Goal: Task Accomplishment & Management: Use online tool/utility

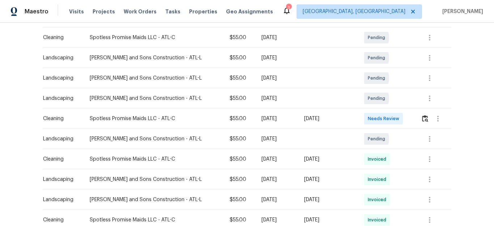
scroll to position [138, 0]
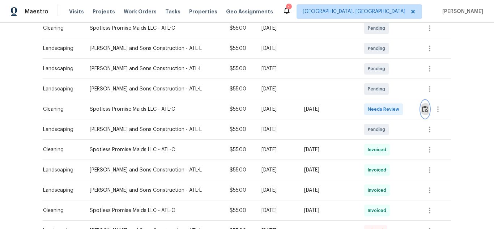
click at [423, 111] on img "button" at bounding box center [425, 109] width 6 height 7
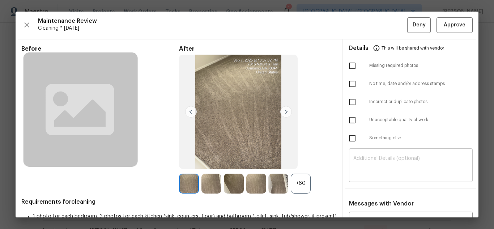
click at [397, 157] on textarea at bounding box center [411, 166] width 115 height 20
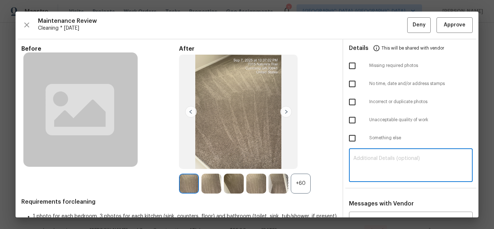
paste textarea "Maintenance Audit Team: Hello! Unfortunately, this cleaning visit completed on …"
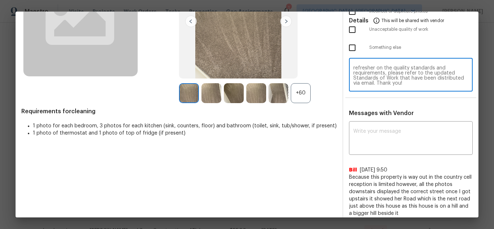
scroll to position [91, 0]
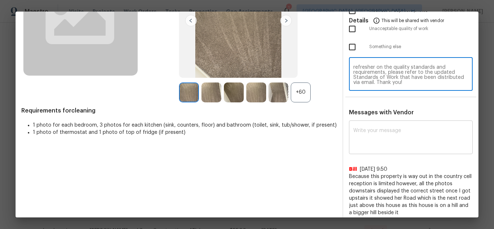
type textarea "Maintenance Audit Team: Hello! Unfortunately, this cleaning visit completed on …"
paste textarea "Maintenance Audit Team: Hello! Unfortunately, this cleaning visit completed on …"
click at [385, 145] on textarea at bounding box center [411, 138] width 115 height 20
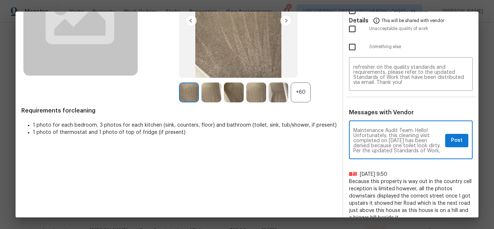
scroll to position [0, 0]
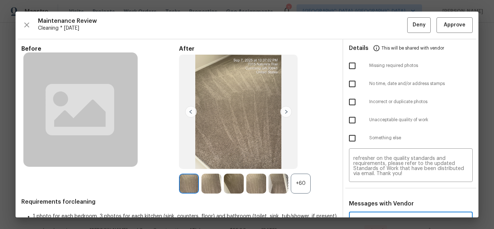
type textarea "Maintenance Audit Team: Hello! Unfortunately, this cleaning visit completed on …"
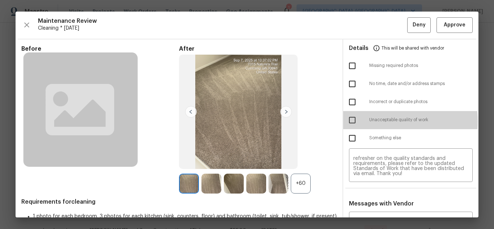
click at [352, 121] on input "checkbox" at bounding box center [352, 120] width 15 height 15
checkbox input "true"
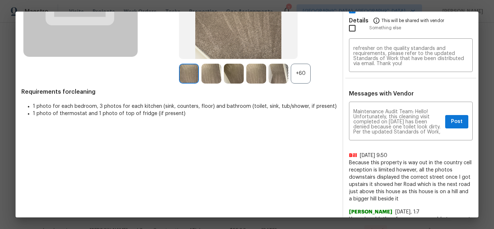
scroll to position [113, 0]
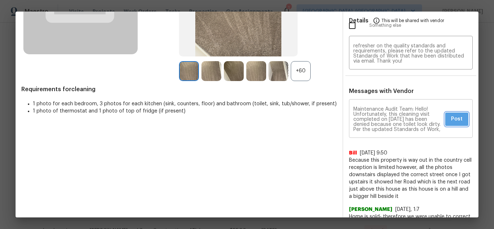
click at [451, 123] on span "Post" at bounding box center [457, 119] width 12 height 9
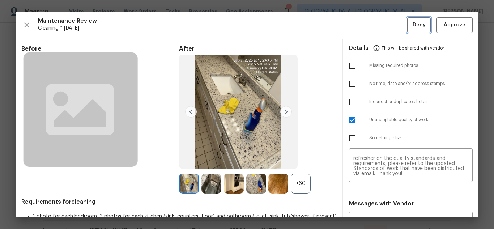
click at [408, 24] on button "Deny" at bounding box center [420, 25] width 24 height 16
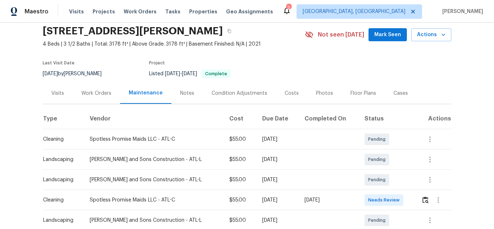
scroll to position [109, 0]
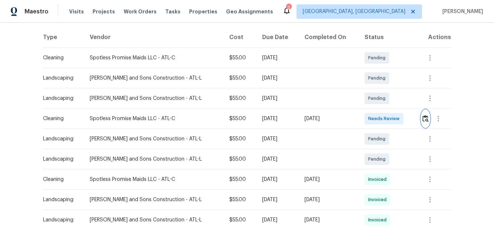
click at [423, 119] on img "button" at bounding box center [426, 118] width 6 height 7
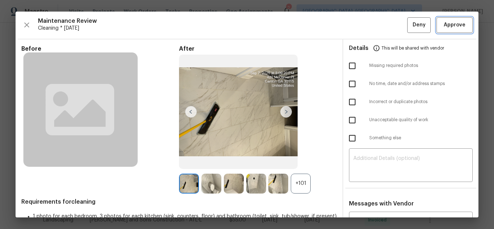
click at [443, 20] on button "Approve" at bounding box center [455, 25] width 36 height 16
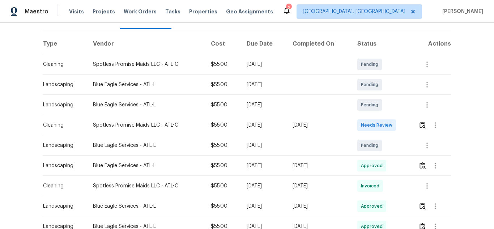
scroll to position [109, 0]
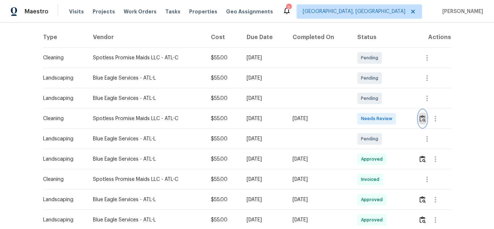
click at [420, 118] on img "button" at bounding box center [423, 118] width 6 height 7
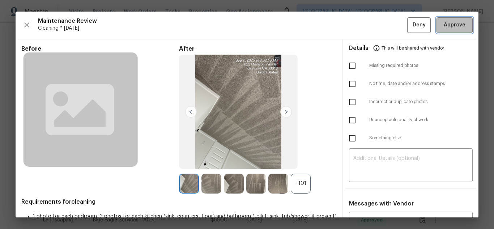
click at [444, 27] on span "Approve" at bounding box center [455, 25] width 22 height 9
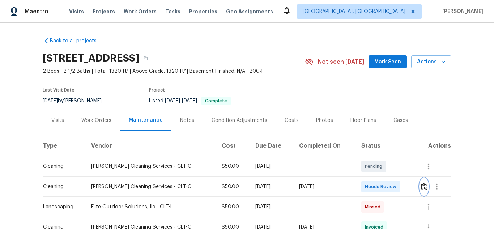
click at [422, 189] on img "button" at bounding box center [424, 186] width 6 height 7
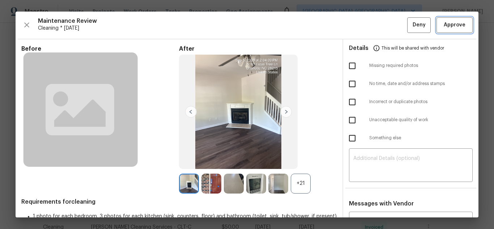
click at [444, 27] on span "Approve" at bounding box center [455, 25] width 22 height 9
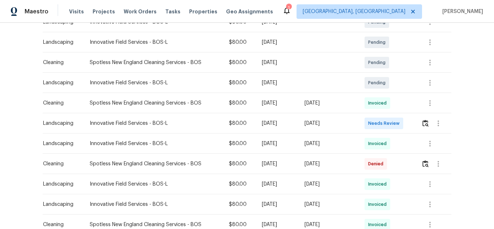
scroll to position [145, 0]
click at [427, 121] on img "button" at bounding box center [426, 122] width 6 height 7
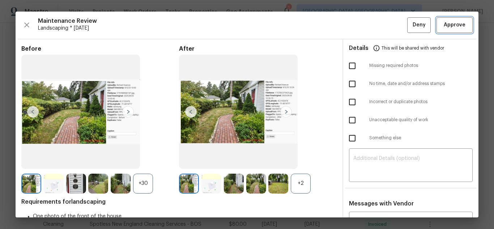
click at [446, 26] on span "Approve" at bounding box center [455, 25] width 22 height 9
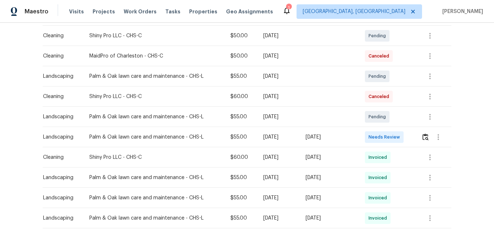
scroll to position [181, 0]
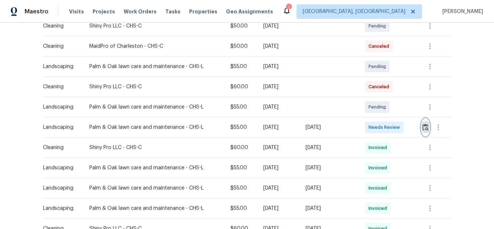
click at [424, 129] on img "button" at bounding box center [426, 127] width 6 height 7
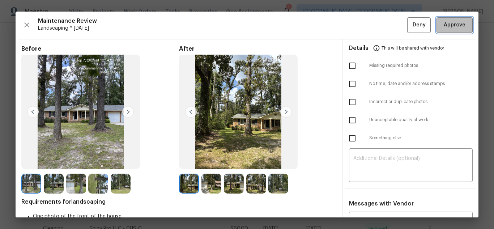
click at [444, 27] on span "Approve" at bounding box center [455, 25] width 22 height 9
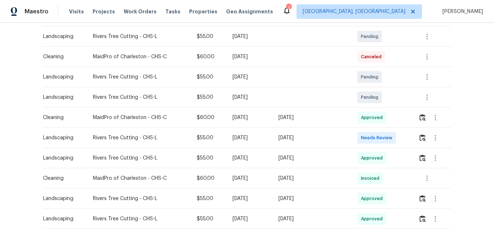
scroll to position [145, 0]
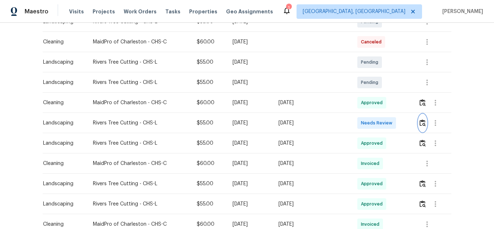
click at [421, 122] on img "button" at bounding box center [423, 122] width 6 height 7
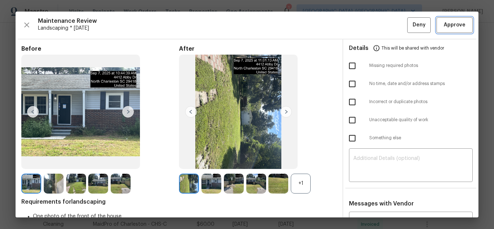
click at [447, 20] on button "Approve" at bounding box center [455, 25] width 36 height 16
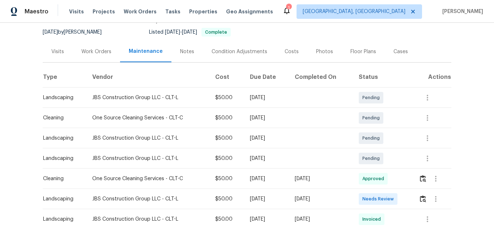
scroll to position [181, 0]
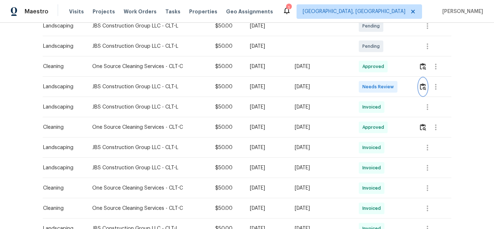
click at [421, 85] on img "button" at bounding box center [423, 86] width 6 height 7
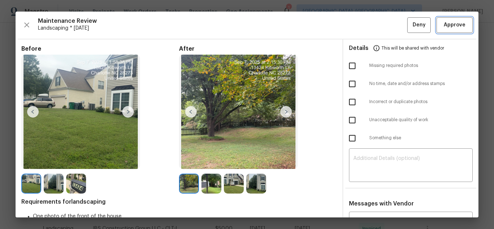
click at [452, 29] on span "Approve" at bounding box center [455, 25] width 22 height 9
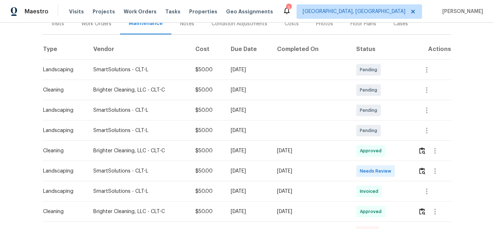
scroll to position [109, 0]
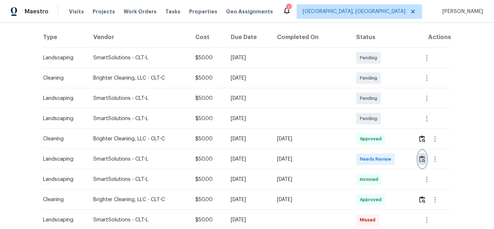
click at [419, 159] on img "button" at bounding box center [422, 159] width 6 height 7
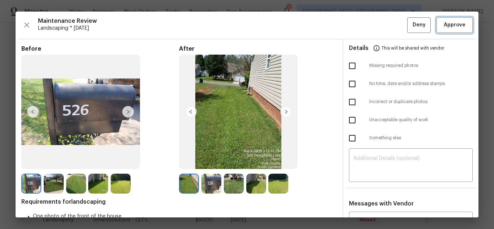
click at [449, 24] on span "Approve" at bounding box center [455, 25] width 22 height 9
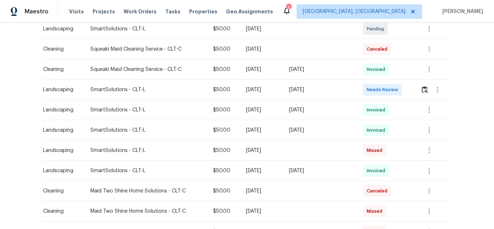
scroll to position [181, 0]
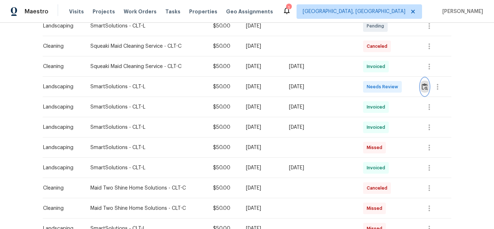
click at [422, 86] on img "button" at bounding box center [425, 86] width 6 height 7
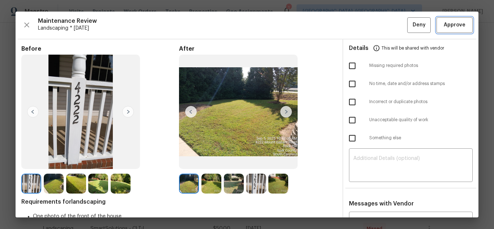
click at [457, 29] on span "Approve" at bounding box center [455, 25] width 22 height 9
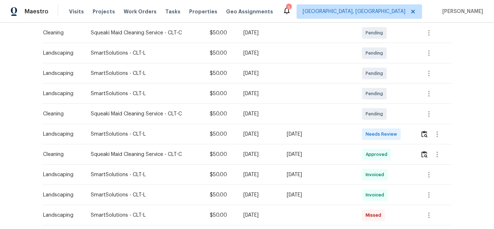
scroll to position [145, 0]
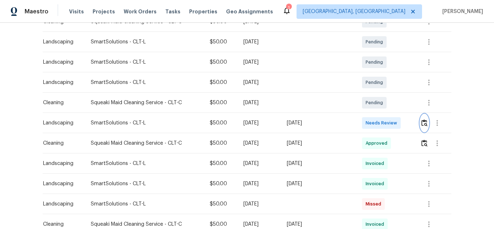
click at [422, 127] on button "button" at bounding box center [425, 122] width 8 height 17
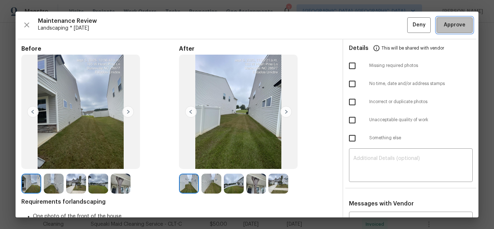
drag, startPoint x: 458, startPoint y: 27, endPoint x: 249, endPoint y: 3, distance: 210.1
click at [459, 28] on span "Approve" at bounding box center [455, 25] width 22 height 9
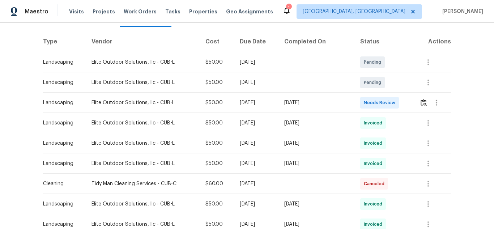
scroll to position [109, 0]
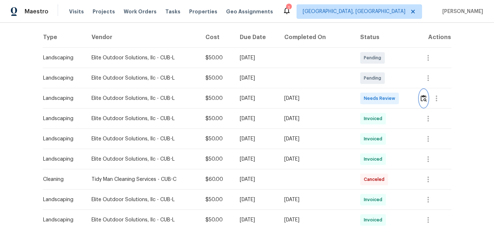
click at [422, 95] on img "button" at bounding box center [424, 98] width 6 height 7
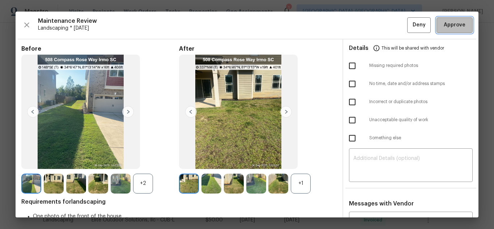
click at [444, 21] on span "Approve" at bounding box center [455, 25] width 22 height 9
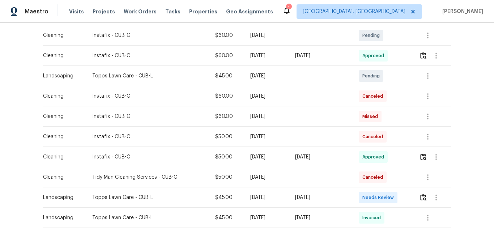
scroll to position [181, 0]
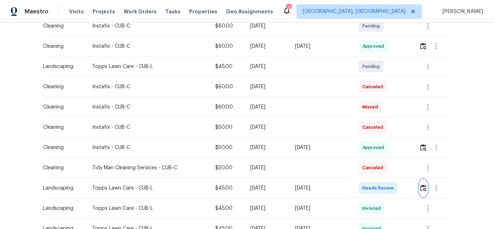
click at [423, 186] on img "button" at bounding box center [424, 188] width 6 height 7
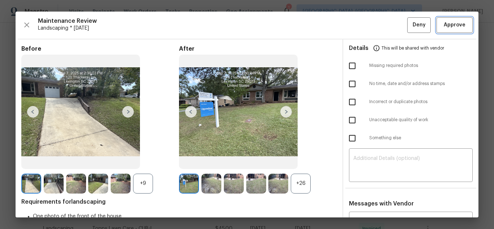
click at [453, 24] on span "Approve" at bounding box center [455, 25] width 22 height 9
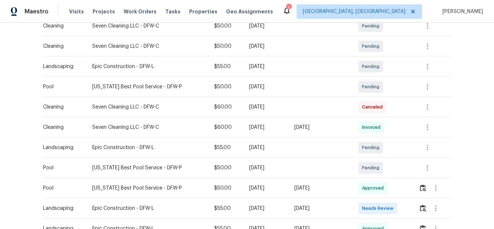
scroll to position [253, 0]
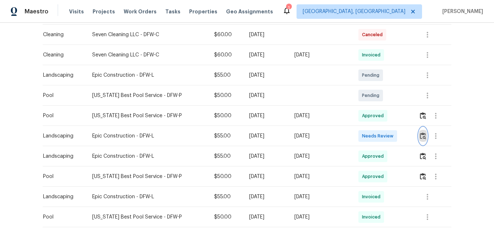
click at [420, 134] on img "button" at bounding box center [423, 135] width 6 height 7
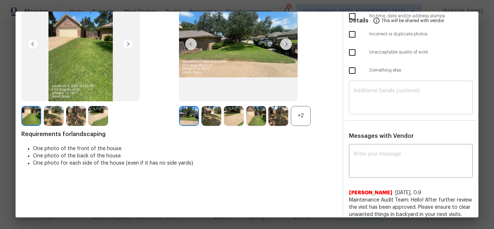
scroll to position [72, 0]
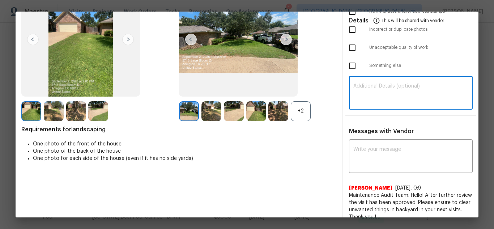
click at [389, 100] on textarea at bounding box center [411, 94] width 115 height 20
paste textarea "Maintenance Audit Team: Hello! Unfortunately, this landscaping visit completed …"
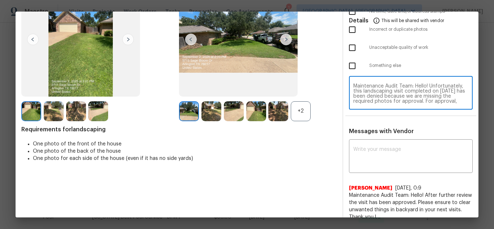
scroll to position [61, 0]
type textarea "Maintenance Audit Team: Hello! Unfortunately, this landscaping visit completed …"
click at [392, 146] on div "x ​" at bounding box center [411, 157] width 124 height 32
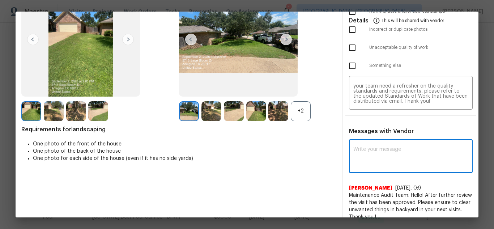
paste textarea "Maintenance Audit Team: Hello! Unfortunately, this landscaping visit completed …"
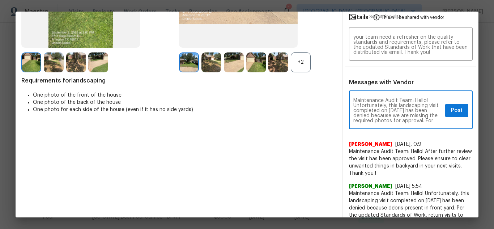
scroll to position [14, 0]
type textarea "Maintenance Audit Team: Hello! Unfortunately, this landscaping visit completed …"
click at [446, 111] on button "Post" at bounding box center [457, 110] width 23 height 13
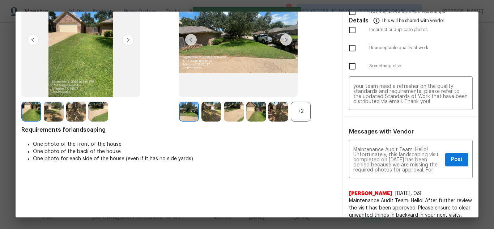
scroll to position [0, 0]
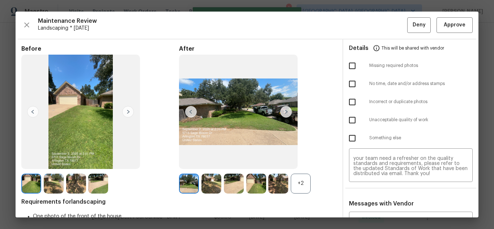
click at [346, 68] on input "checkbox" at bounding box center [352, 65] width 15 height 15
checkbox input "true"
click at [415, 28] on span "Deny" at bounding box center [419, 25] width 13 height 9
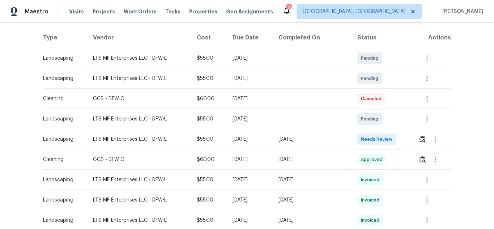
scroll to position [109, 0]
click at [423, 141] on img "button" at bounding box center [423, 138] width 6 height 7
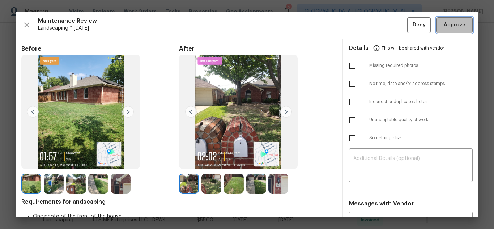
click at [444, 22] on span "Approve" at bounding box center [455, 25] width 22 height 9
click at [461, 28] on span "Approve" at bounding box center [455, 25] width 25 height 9
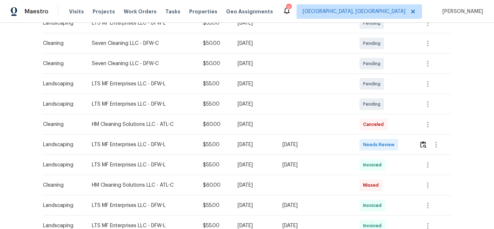
scroll to position [145, 0]
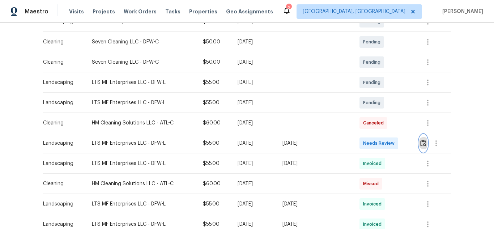
click at [422, 143] on img "button" at bounding box center [424, 143] width 6 height 7
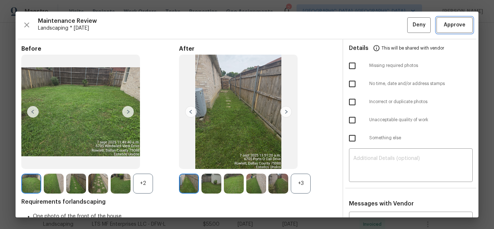
click at [452, 27] on span "Approve" at bounding box center [455, 25] width 22 height 9
click at [437, 26] on button "Approve" at bounding box center [455, 25] width 36 height 16
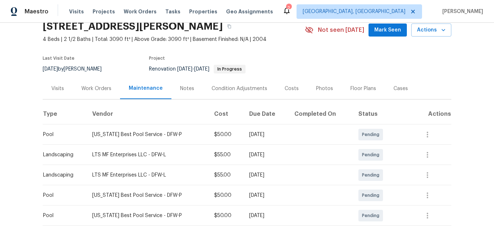
scroll to position [109, 0]
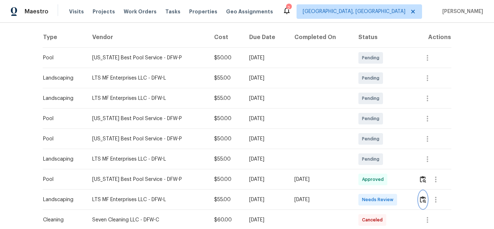
click at [421, 197] on img "button" at bounding box center [423, 199] width 6 height 7
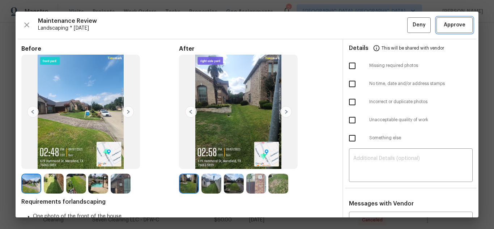
click at [455, 25] on span "Approve" at bounding box center [455, 25] width 22 height 9
click at [458, 18] on button "Approve" at bounding box center [455, 25] width 36 height 16
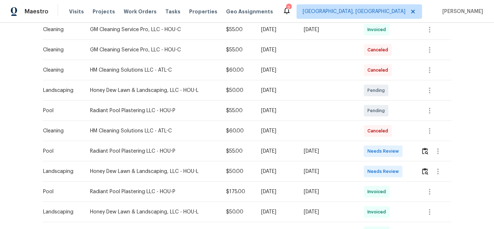
scroll to position [290, 0]
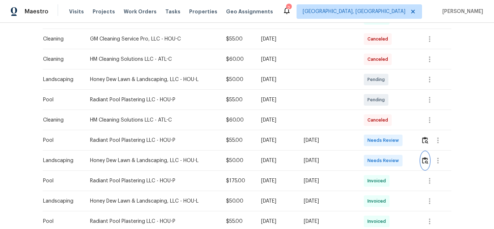
click at [425, 162] on img "button" at bounding box center [425, 160] width 6 height 7
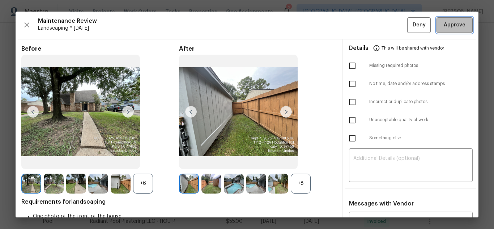
click at [450, 28] on span "Approve" at bounding box center [455, 25] width 22 height 9
click at [456, 22] on span "Approve" at bounding box center [455, 25] width 22 height 9
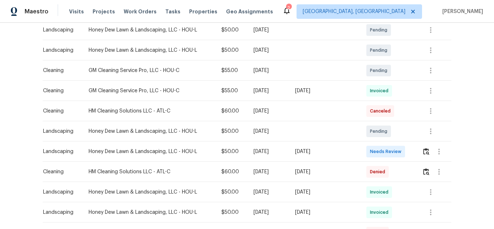
scroll to position [181, 0]
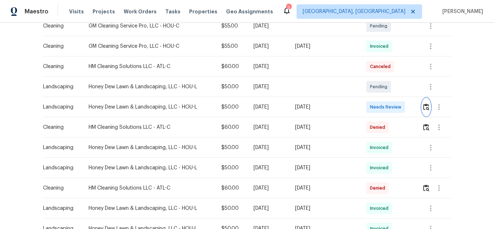
click at [426, 105] on img "button" at bounding box center [426, 107] width 6 height 7
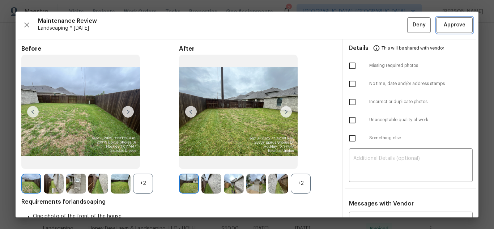
click at [444, 22] on span "Approve" at bounding box center [455, 25] width 22 height 9
click at [453, 27] on span "Approve" at bounding box center [455, 25] width 22 height 9
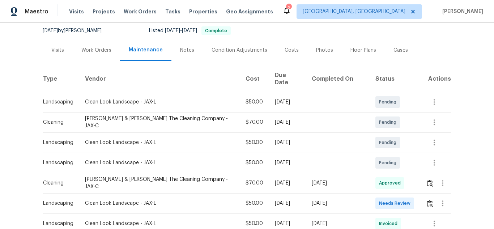
scroll to position [145, 0]
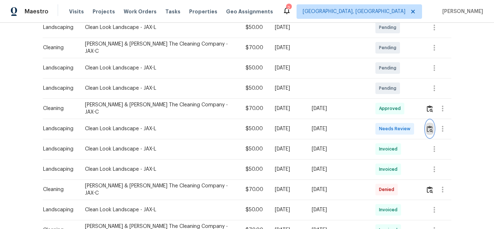
click at [427, 126] on img "button" at bounding box center [430, 129] width 6 height 7
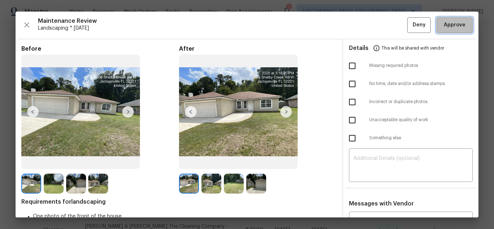
click at [444, 28] on span "Approve" at bounding box center [455, 25] width 22 height 9
click at [450, 25] on span "Approve" at bounding box center [455, 25] width 22 height 9
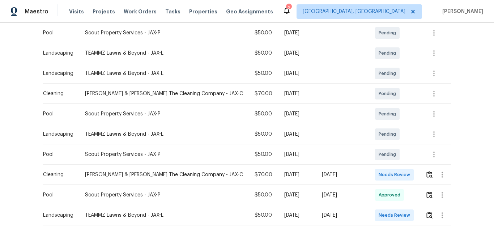
scroll to position [145, 0]
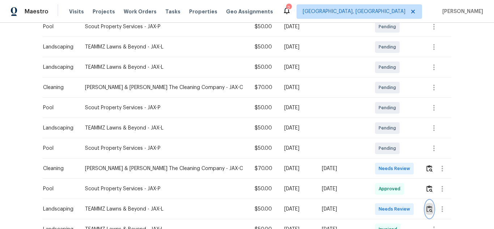
click at [427, 206] on img "button" at bounding box center [430, 209] width 6 height 7
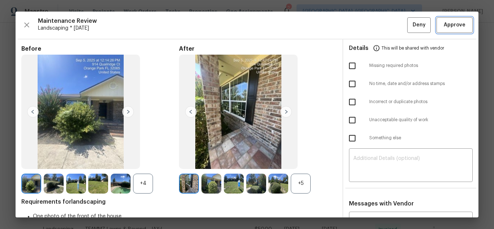
click at [461, 23] on span "Approve" at bounding box center [455, 25] width 25 height 9
click at [448, 22] on span "Approve" at bounding box center [455, 25] width 22 height 9
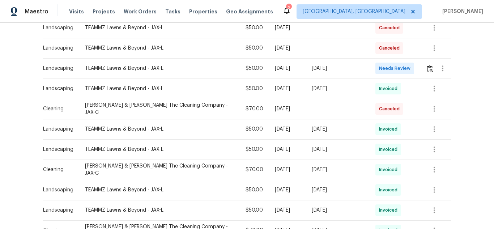
scroll to position [145, 0]
click at [427, 65] on img "button" at bounding box center [430, 68] width 6 height 7
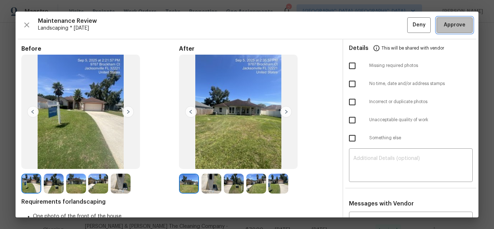
click at [437, 19] on button "Approve" at bounding box center [455, 25] width 36 height 16
click at [455, 24] on div "Maintenance Review Landscaping * Tue, Sep 02 Deny" at bounding box center [247, 25] width 452 height 16
click at [447, 24] on span "Approve" at bounding box center [455, 25] width 22 height 9
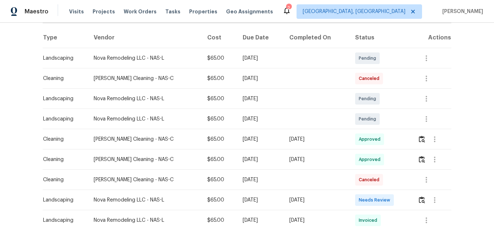
scroll to position [109, 0]
click at [421, 200] on img "button" at bounding box center [422, 199] width 6 height 7
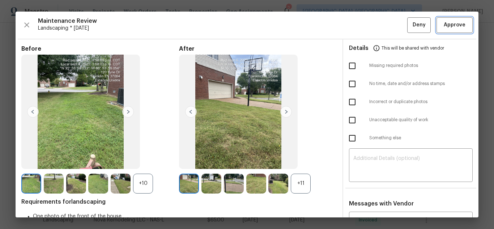
click at [466, 27] on button "Approve" at bounding box center [455, 25] width 36 height 16
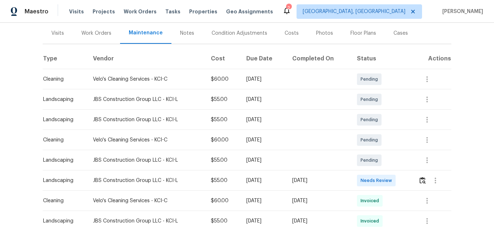
scroll to position [109, 0]
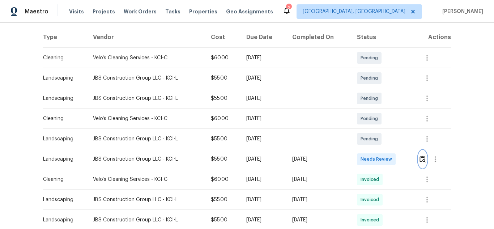
click at [422, 160] on img "button" at bounding box center [423, 159] width 6 height 7
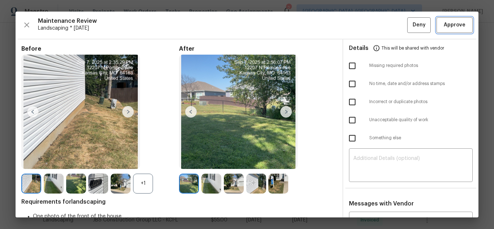
click at [448, 25] on span "Approve" at bounding box center [455, 25] width 22 height 9
click at [452, 23] on span "Approve" at bounding box center [455, 25] width 22 height 9
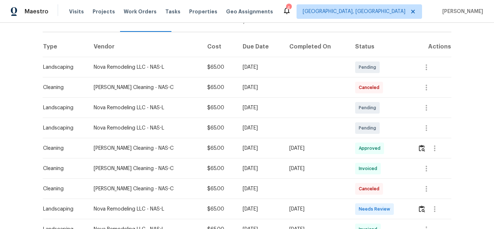
scroll to position [145, 0]
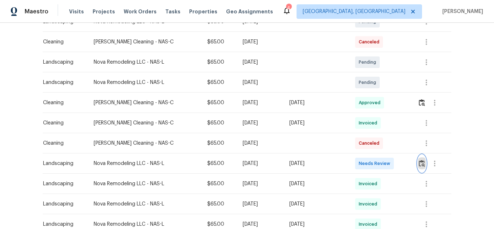
click at [419, 162] on img "button" at bounding box center [422, 163] width 6 height 7
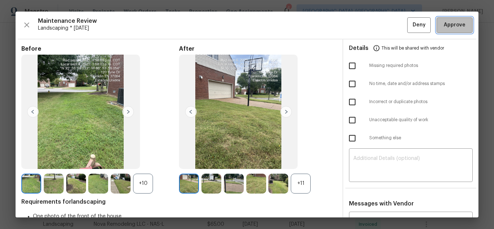
click at [448, 26] on span "Approve" at bounding box center [455, 25] width 22 height 9
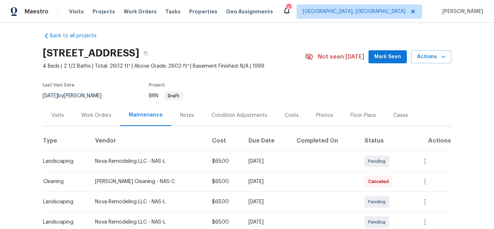
scroll to position [0, 0]
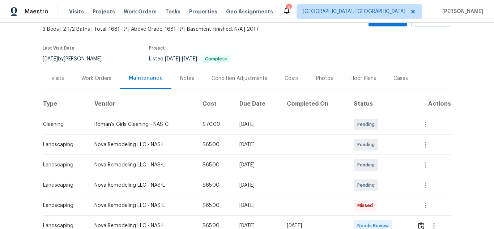
scroll to position [109, 0]
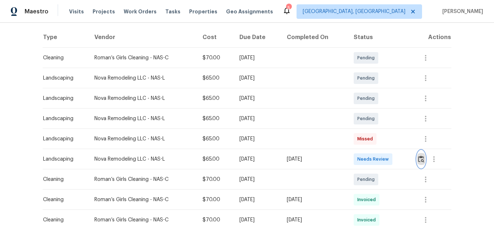
click at [419, 161] on img "button" at bounding box center [421, 159] width 6 height 7
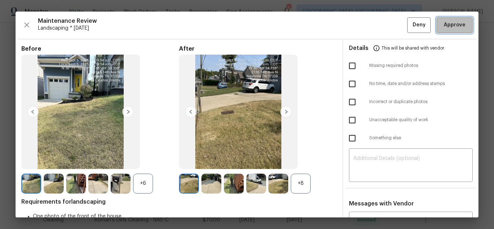
click at [453, 24] on span "Approve" at bounding box center [455, 25] width 22 height 9
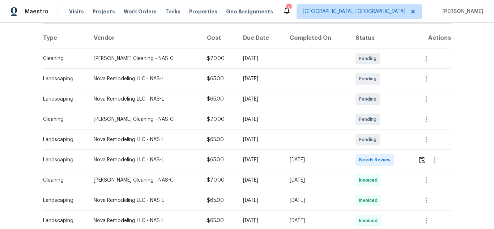
scroll to position [109, 0]
click at [422, 162] on img "button" at bounding box center [422, 159] width 6 height 7
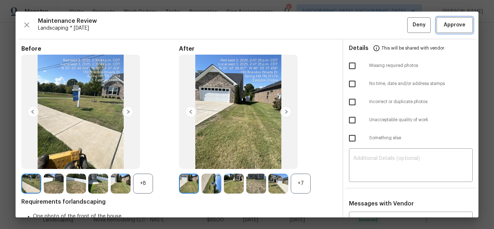
click at [457, 27] on span "Approve" at bounding box center [455, 25] width 22 height 9
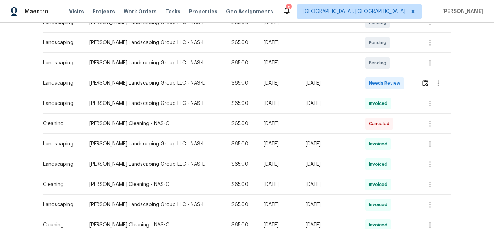
scroll to position [145, 0]
click at [422, 81] on button "button" at bounding box center [426, 82] width 8 height 17
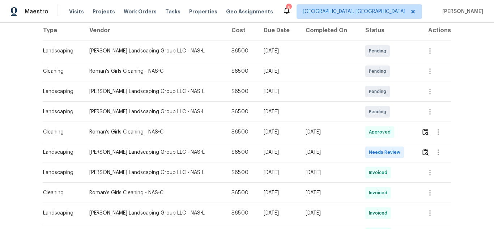
scroll to position [145, 0]
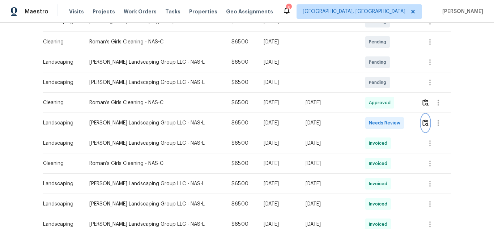
click at [423, 126] on img "button" at bounding box center [426, 122] width 6 height 7
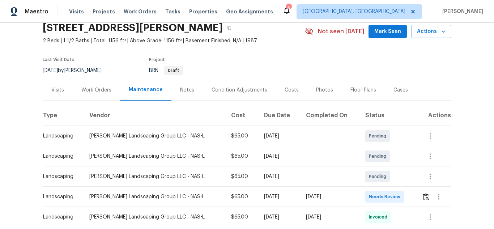
scroll to position [72, 0]
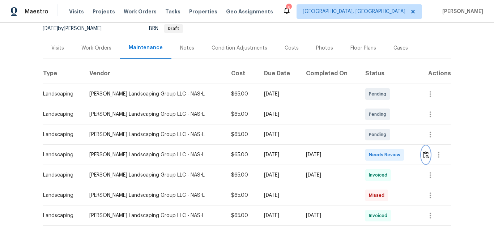
click at [425, 152] on img "button" at bounding box center [426, 154] width 6 height 7
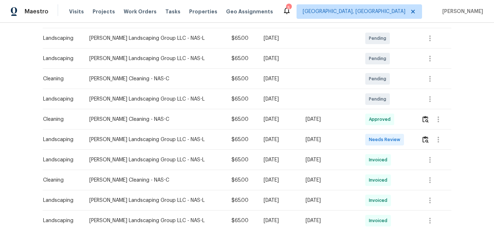
scroll to position [145, 0]
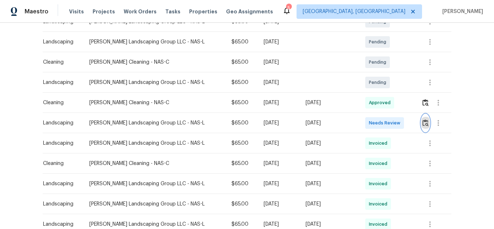
click at [423, 124] on img "button" at bounding box center [426, 122] width 6 height 7
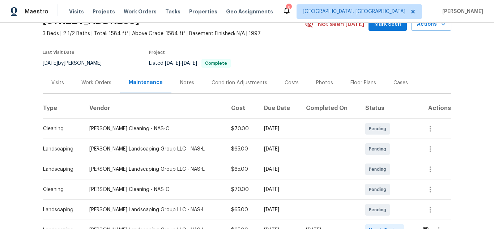
scroll to position [109, 0]
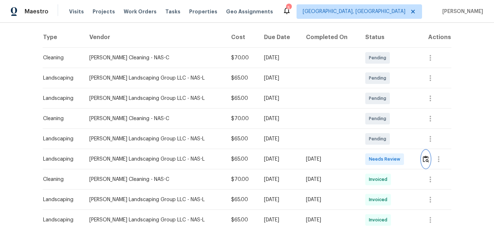
click at [423, 158] on img "button" at bounding box center [426, 159] width 6 height 7
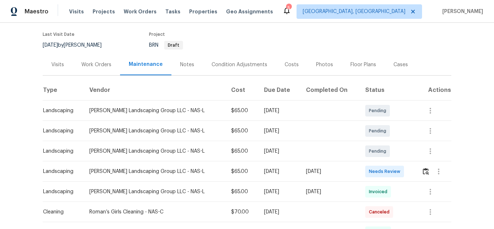
scroll to position [109, 0]
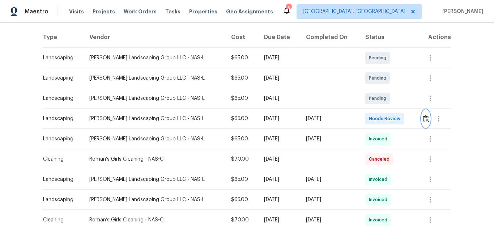
click at [426, 120] on button "button" at bounding box center [426, 118] width 8 height 17
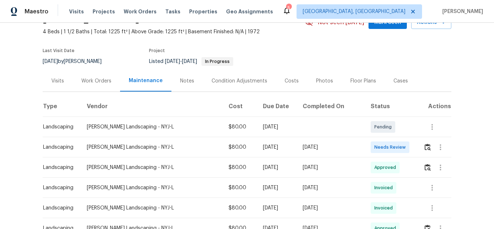
scroll to position [109, 0]
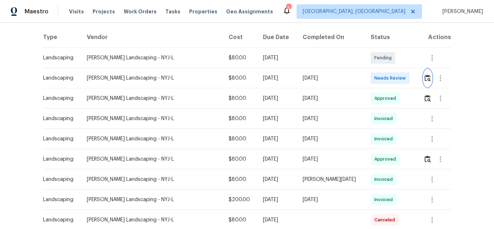
click at [425, 79] on img "button" at bounding box center [428, 78] width 6 height 7
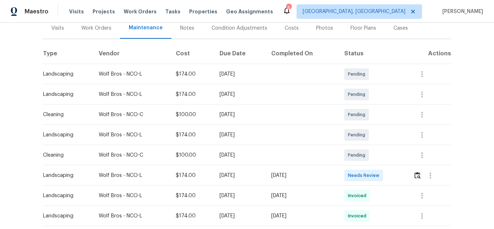
scroll to position [109, 0]
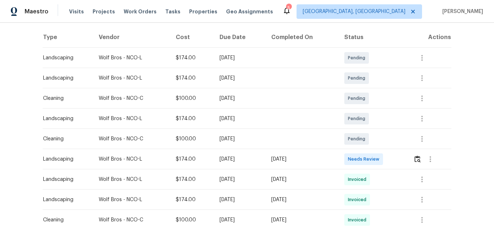
click at [422, 156] on div at bounding box center [430, 159] width 17 height 17
click at [414, 159] on div at bounding box center [433, 159] width 38 height 17
click at [421, 152] on div at bounding box center [433, 159] width 38 height 17
click at [417, 157] on img "button" at bounding box center [418, 159] width 6 height 7
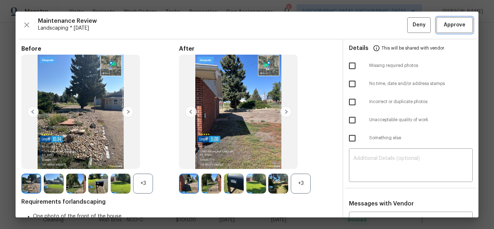
click at [457, 21] on span "Approve" at bounding box center [455, 25] width 22 height 9
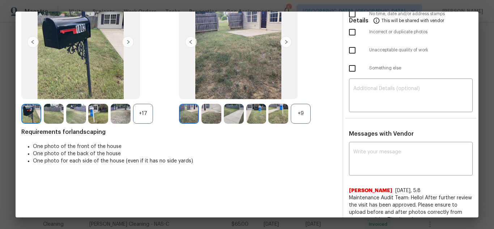
scroll to position [72, 0]
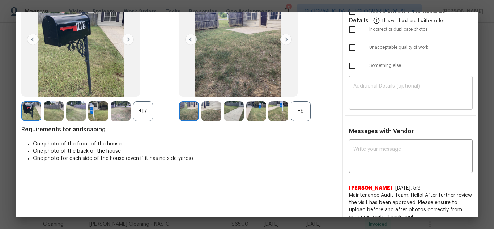
click at [403, 93] on textarea at bounding box center [411, 94] width 115 height 20
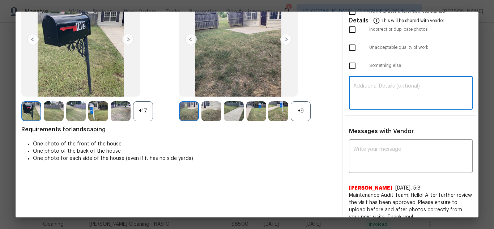
paste textarea "Maintenance Audit Team: Hello! Unfortunately, this landscaping visit completed …"
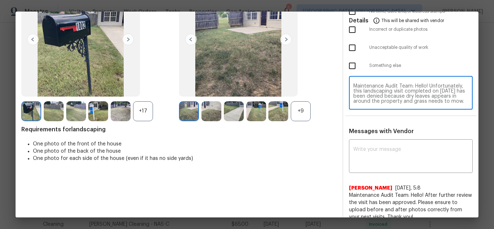
scroll to position [61, 0]
type textarea "Maintenance Audit Team: Hello! Unfortunately, this landscaping visit completed …"
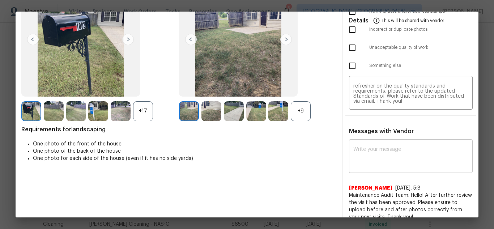
click at [400, 157] on textarea at bounding box center [411, 157] width 115 height 20
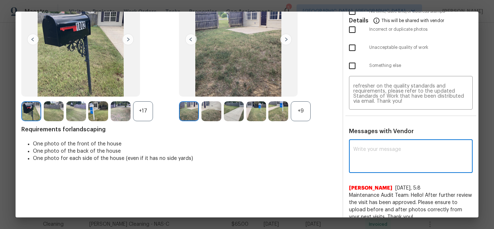
paste textarea "Maintenance Audit Team: Hello! Unfortunately, this landscaping visit completed …"
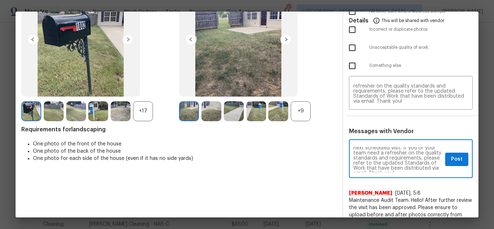
scroll to position [86, 0]
type textarea "Maintenance Audit Team: Hello! Unfortunately, this landscaping visit completed …"
click at [451, 160] on span "Post" at bounding box center [457, 159] width 12 height 9
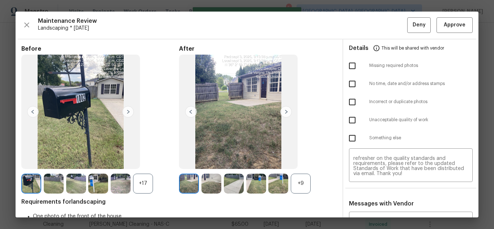
scroll to position [0, 0]
click at [347, 119] on input "checkbox" at bounding box center [352, 120] width 15 height 15
checkbox input "true"
click at [413, 31] on button "Deny" at bounding box center [420, 25] width 24 height 16
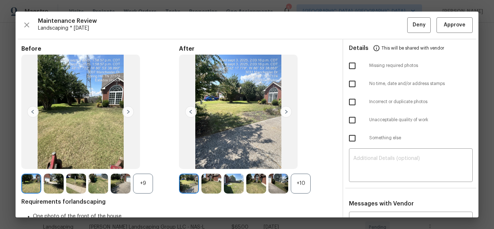
scroll to position [145, 0]
click at [282, 110] on img at bounding box center [286, 112] width 12 height 12
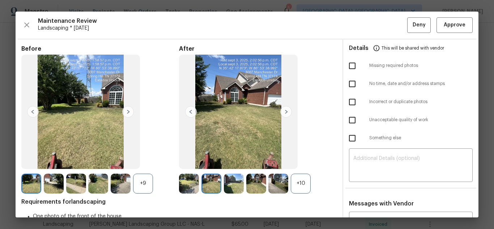
click at [307, 182] on div "+10" at bounding box center [301, 184] width 20 height 20
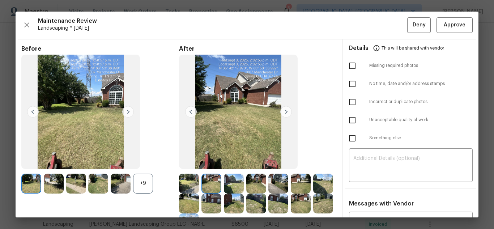
click at [283, 109] on img at bounding box center [286, 112] width 12 height 12
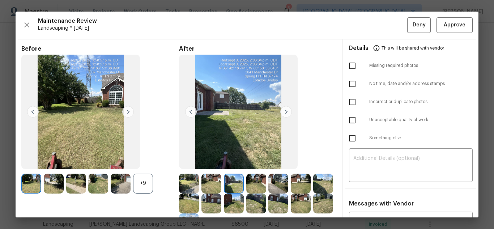
click at [283, 109] on img at bounding box center [286, 112] width 12 height 12
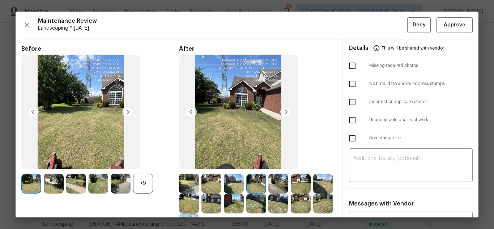
click at [283, 109] on img at bounding box center [286, 112] width 12 height 12
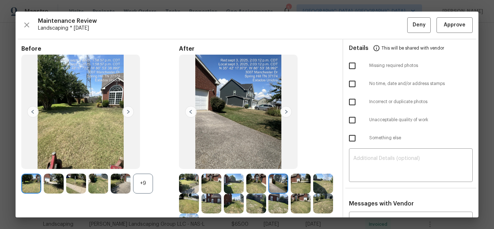
click at [283, 109] on img at bounding box center [286, 112] width 12 height 12
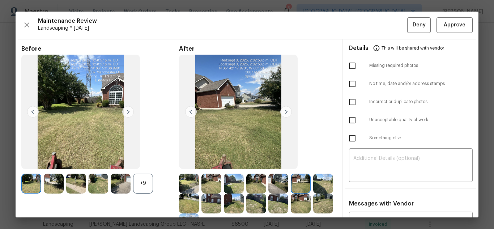
click at [283, 109] on img at bounding box center [286, 112] width 12 height 12
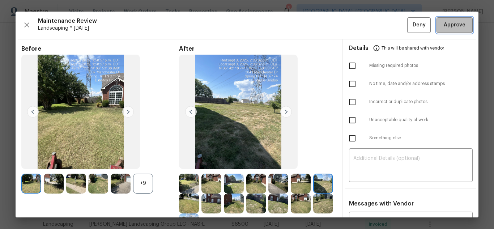
click at [450, 28] on span "Approve" at bounding box center [455, 25] width 22 height 9
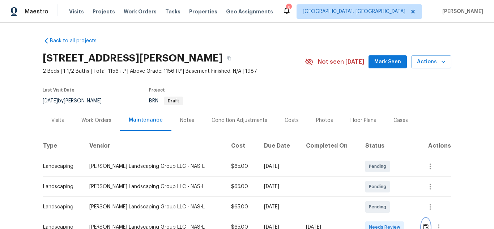
scroll to position [109, 0]
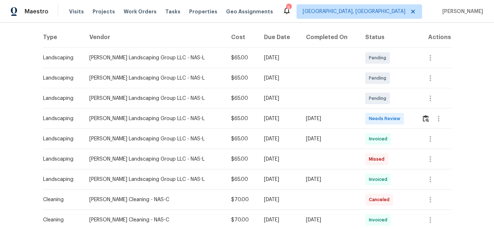
click at [430, 114] on div at bounding box center [438, 118] width 17 height 17
click at [425, 115] on img "button" at bounding box center [426, 118] width 6 height 7
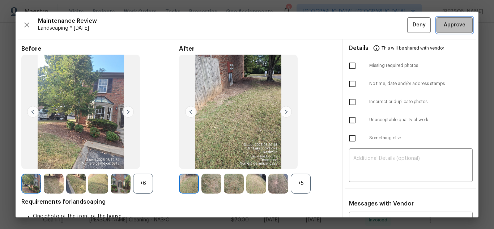
click at [447, 28] on span "Approve" at bounding box center [455, 25] width 22 height 9
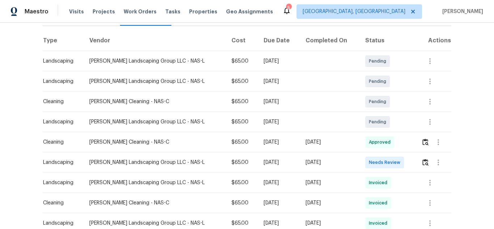
scroll to position [109, 0]
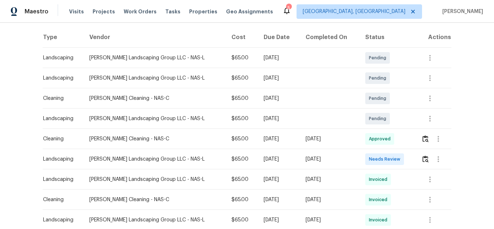
click at [424, 157] on img "button" at bounding box center [426, 159] width 6 height 7
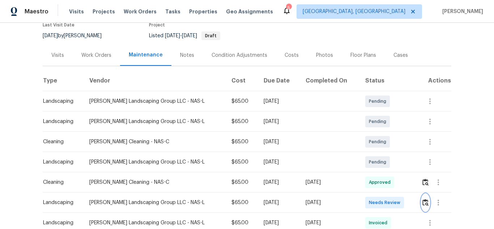
scroll to position [145, 0]
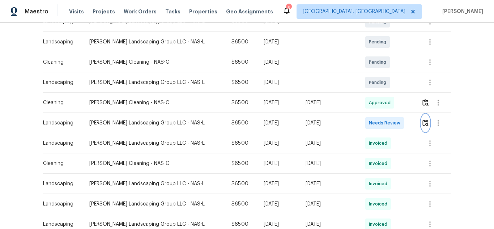
click at [426, 122] on button "button" at bounding box center [426, 122] width 8 height 17
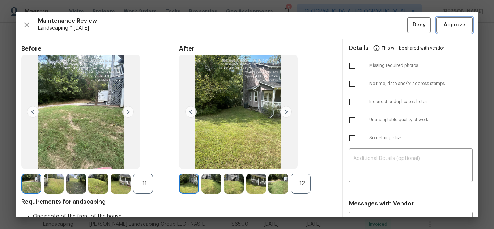
click at [452, 27] on span "Approve" at bounding box center [455, 25] width 22 height 9
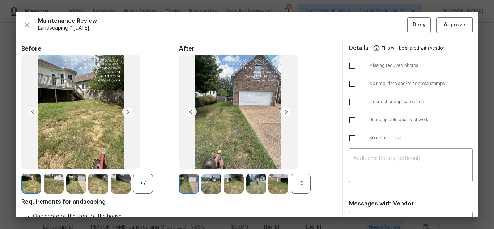
scroll to position [109, 0]
click at [444, 28] on span "Approve" at bounding box center [455, 25] width 22 height 9
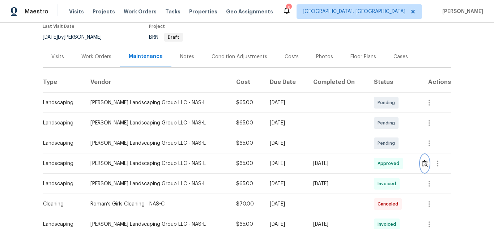
scroll to position [0, 0]
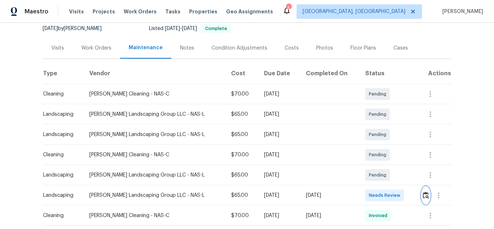
scroll to position [109, 0]
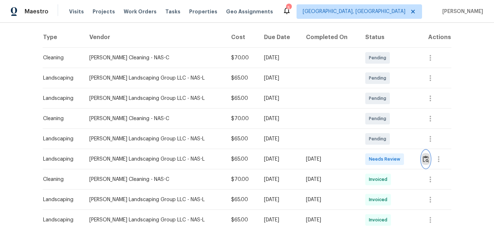
click at [422, 159] on button "button" at bounding box center [426, 159] width 8 height 17
click at [426, 159] on img "button" at bounding box center [426, 159] width 6 height 7
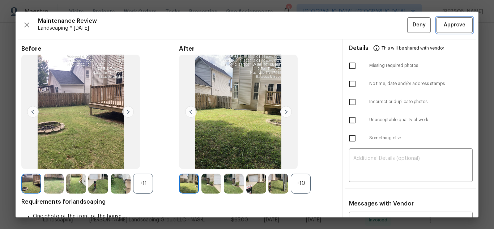
click at [460, 27] on span "Approve" at bounding box center [455, 25] width 22 height 9
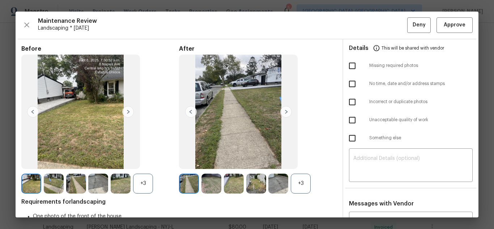
scroll to position [109, 0]
click at [372, 172] on textarea at bounding box center [411, 166] width 115 height 20
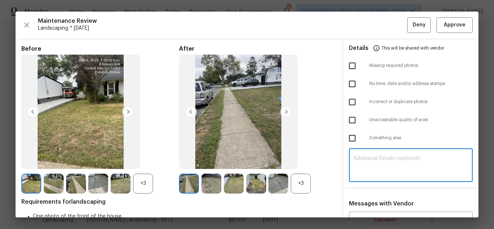
paste textarea "Maintenance Audit Team: Hello! Unfortunately, this landscaping visit completed …"
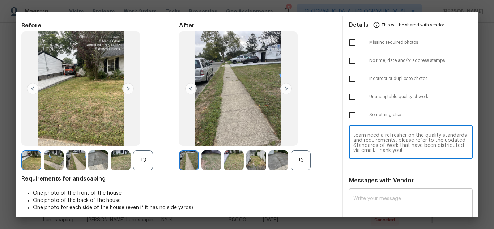
scroll to position [72, 0]
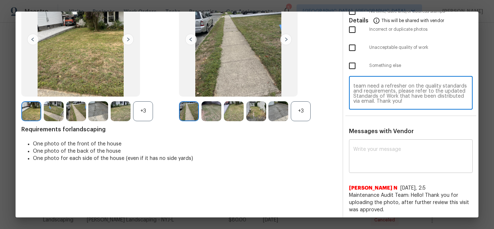
type textarea "Maintenance Audit Team: Hello! Unfortunately, this landscaping visit completed …"
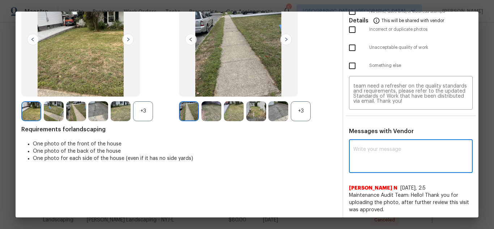
click at [394, 160] on textarea at bounding box center [411, 157] width 115 height 20
paste textarea "Maintenance Audit Team: Hello! Unfortunately, this landscaping visit completed …"
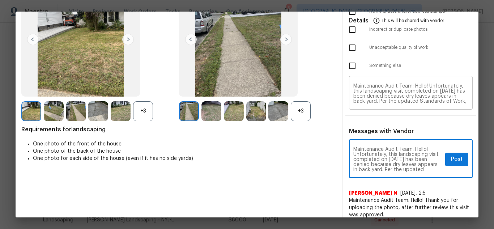
scroll to position [0, 0]
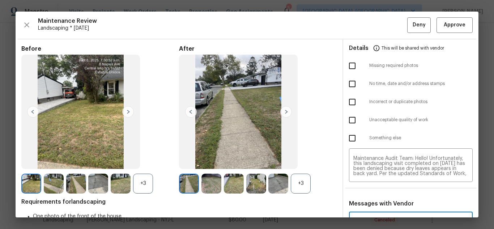
type textarea "Maintenance Audit Team: Hello! Unfortunately, this landscaping visit completed …"
click at [347, 101] on input "checkbox" at bounding box center [352, 101] width 15 height 15
checkbox input "true"
click at [349, 118] on input "checkbox" at bounding box center [352, 120] width 15 height 15
checkbox input "true"
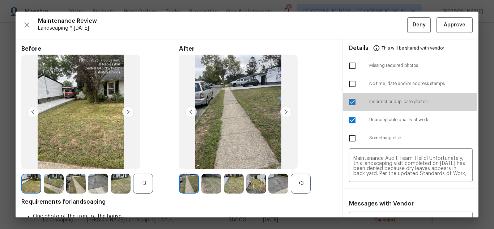
click at [351, 101] on input "checkbox" at bounding box center [352, 101] width 15 height 15
checkbox input "false"
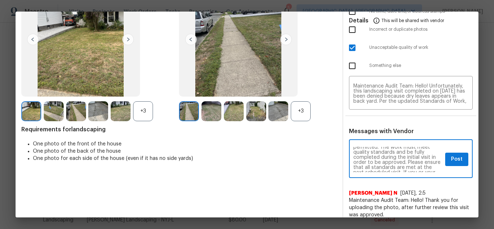
scroll to position [43, 0]
click at [459, 154] on button "Post" at bounding box center [457, 159] width 23 height 13
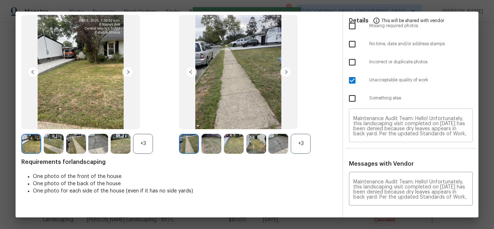
scroll to position [0, 0]
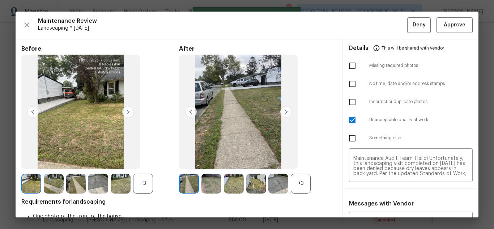
click at [411, 16] on div "Maintenance Review Landscaping * Tue, Sep 02 Deny Approve Before +3 After +3 Re…" at bounding box center [247, 115] width 463 height 206
click at [413, 25] on span "Deny" at bounding box center [419, 25] width 13 height 9
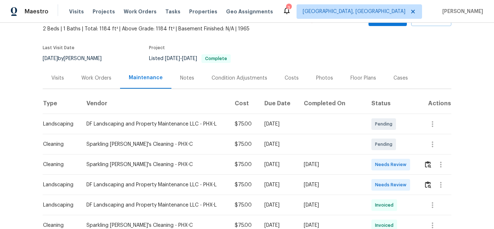
scroll to position [109, 0]
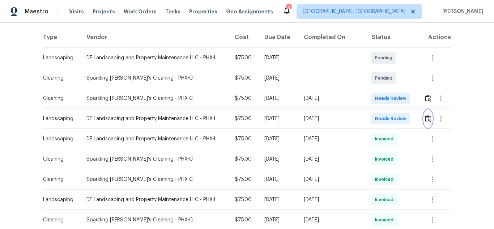
click at [425, 122] on img "button" at bounding box center [428, 118] width 6 height 7
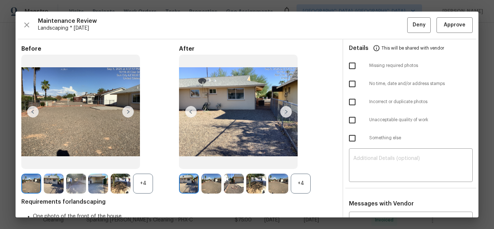
click at [453, 16] on div "Maintenance Review Landscaping * [DATE] Deny Approve Before +4 After +4 Require…" at bounding box center [247, 115] width 463 height 206
click at [452, 22] on span "Approve" at bounding box center [455, 25] width 22 height 9
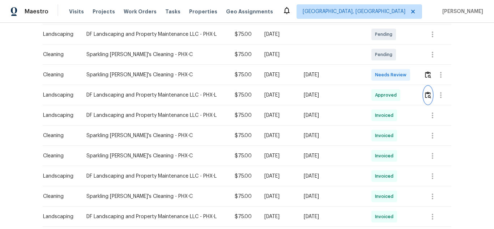
scroll to position [145, 0]
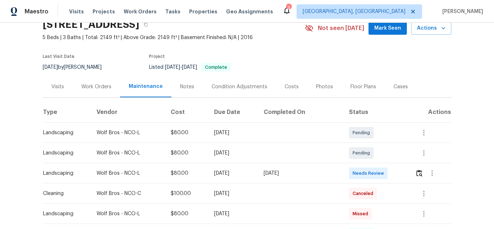
scroll to position [72, 0]
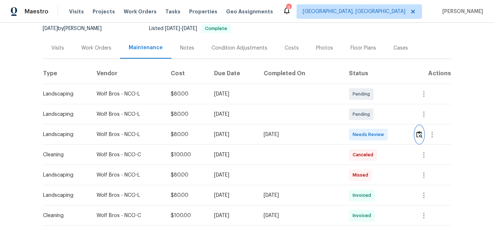
click at [420, 135] on img "button" at bounding box center [420, 134] width 6 height 7
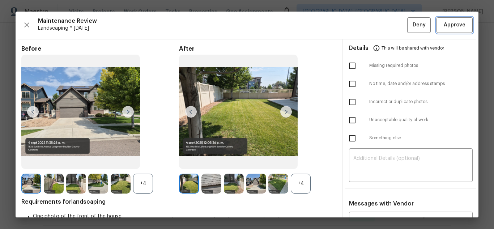
click at [455, 27] on span "Approve" at bounding box center [455, 25] width 22 height 9
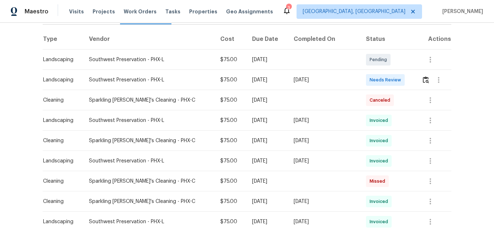
scroll to position [109, 0]
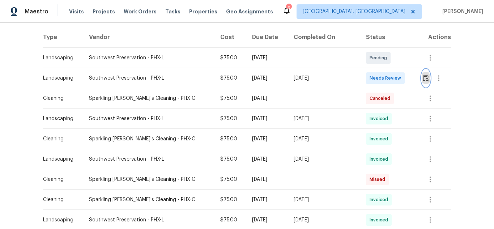
click at [423, 76] on img "button" at bounding box center [426, 78] width 6 height 7
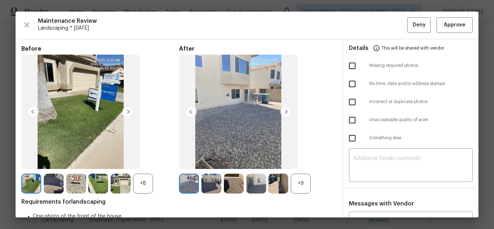
click at [285, 113] on img at bounding box center [286, 112] width 12 height 12
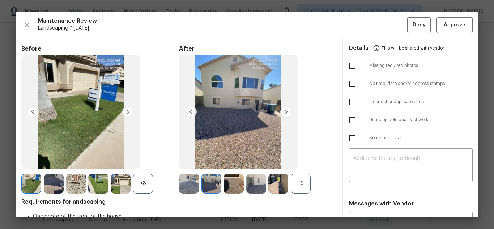
click at [285, 113] on img at bounding box center [286, 112] width 12 height 12
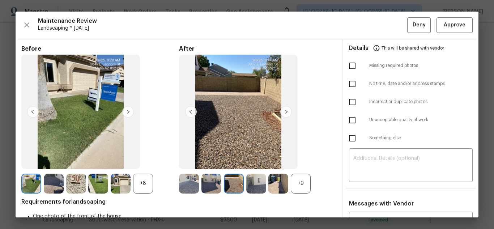
click at [285, 113] on img at bounding box center [286, 112] width 12 height 12
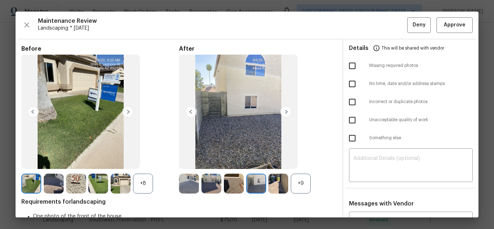
click at [285, 113] on img at bounding box center [286, 112] width 12 height 12
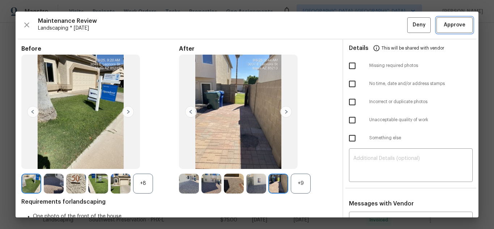
click at [444, 26] on span "Approve" at bounding box center [455, 25] width 22 height 9
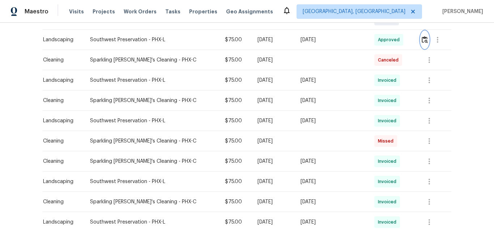
scroll to position [145, 0]
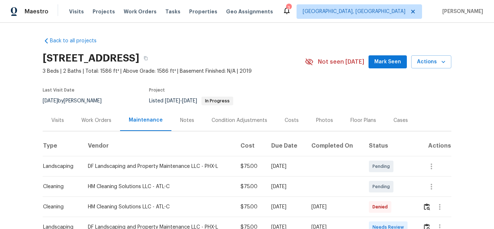
scroll to position [109, 0]
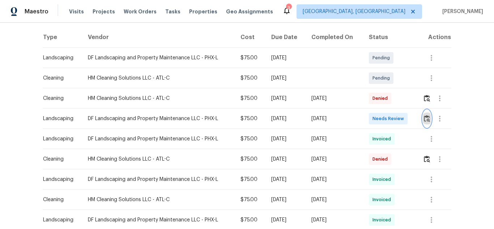
click at [424, 117] on img "button" at bounding box center [427, 118] width 6 height 7
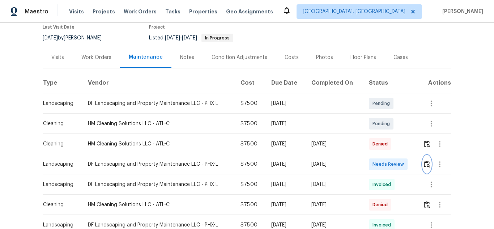
scroll to position [72, 0]
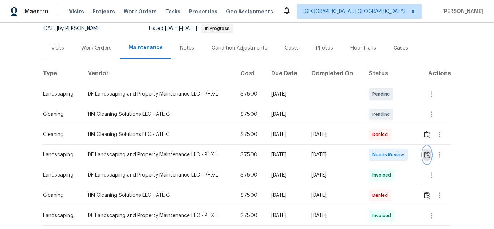
click at [430, 151] on button "button" at bounding box center [427, 154] width 8 height 17
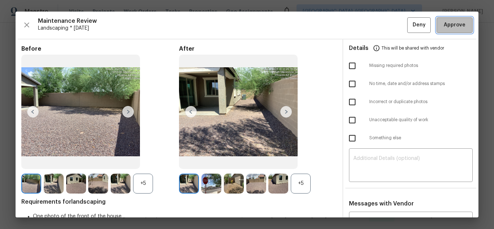
click at [451, 26] on span "Approve" at bounding box center [455, 25] width 22 height 9
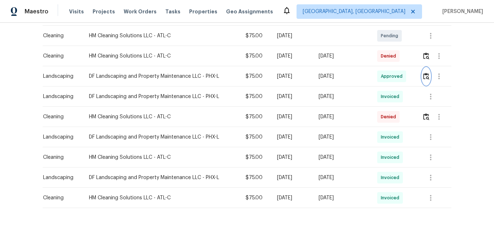
scroll to position [179, 0]
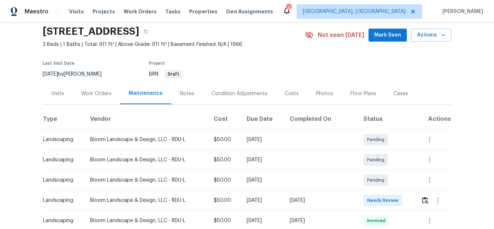
scroll to position [109, 0]
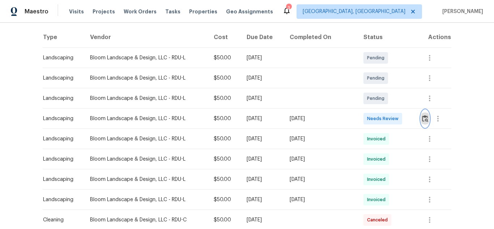
click at [422, 120] on img "button" at bounding box center [425, 118] width 6 height 7
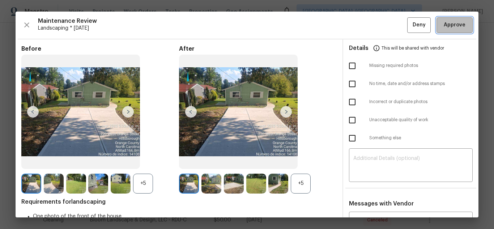
click at [445, 26] on span "Approve" at bounding box center [455, 25] width 22 height 9
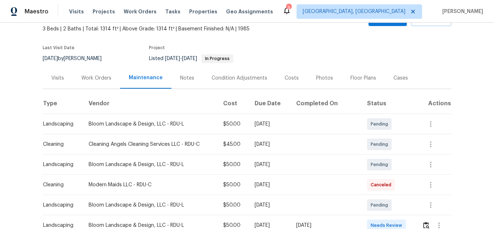
scroll to position [109, 0]
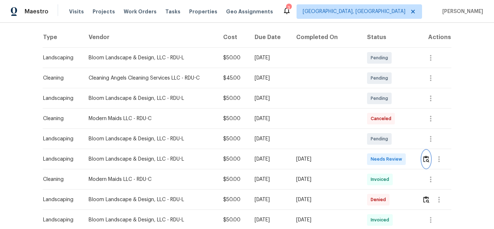
click at [423, 160] on img "button" at bounding box center [426, 159] width 6 height 7
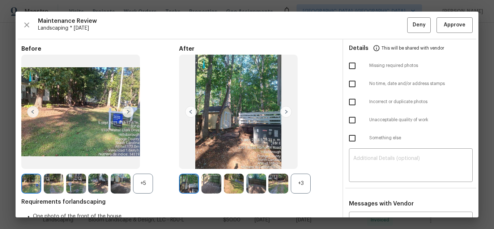
drag, startPoint x: 157, startPoint y: 5, endPoint x: 162, endPoint y: 19, distance: 14.4
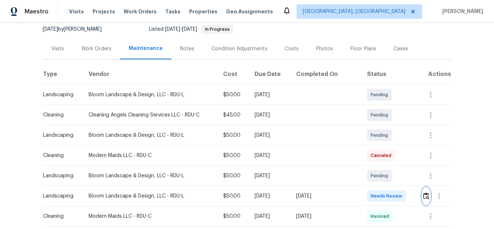
scroll to position [72, 0]
click at [426, 199] on button "button" at bounding box center [426, 195] width 8 height 17
click at [423, 195] on img "button" at bounding box center [426, 195] width 6 height 7
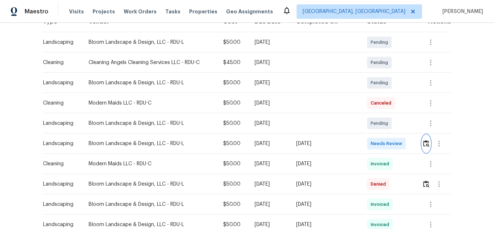
scroll to position [145, 0]
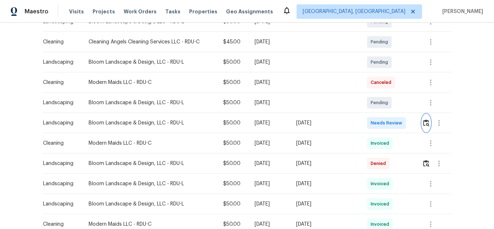
click at [428, 124] on button "button" at bounding box center [426, 122] width 8 height 17
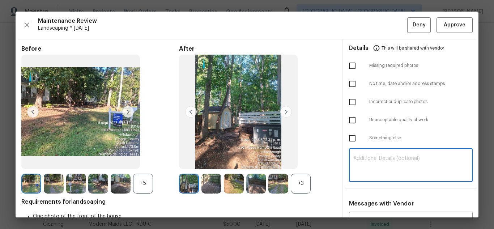
click at [380, 164] on textarea at bounding box center [411, 166] width 115 height 20
paste textarea "Maintenance Audit Team: Hello! Unfortunately, this landscaping visit completed …"
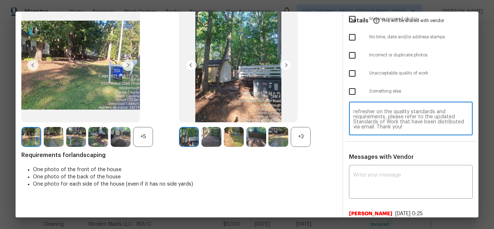
scroll to position [109, 0]
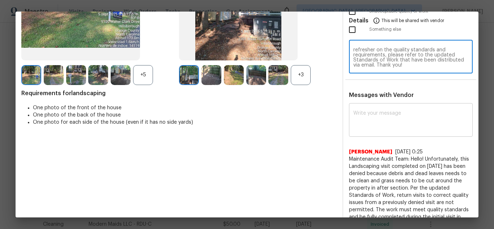
type textarea "Maintenance Audit Team: Hello! Unfortunately, this landscaping visit completed …"
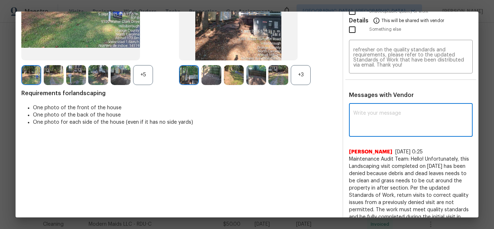
click at [396, 115] on textarea at bounding box center [411, 121] width 115 height 20
paste textarea "Maintenance Audit Team: Hello! Unfortunately, this landscaping visit completed …"
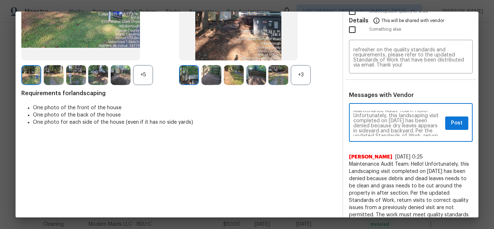
scroll to position [0, 0]
click at [403, 134] on textarea "Maintenance Audit Team: Hello! Unfortunately, this landscaping visit completed …" at bounding box center [398, 123] width 89 height 25
type textarea "Maintenance Audit Team: Hello! Unfortunately, this landscaping visit completed …"
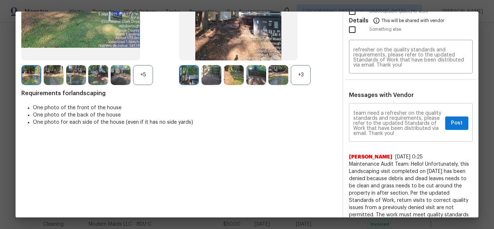
click at [455, 116] on div "Maintenance Audit Team: Hello! Unfortunately, this landscaping visit completed …" at bounding box center [411, 123] width 124 height 37
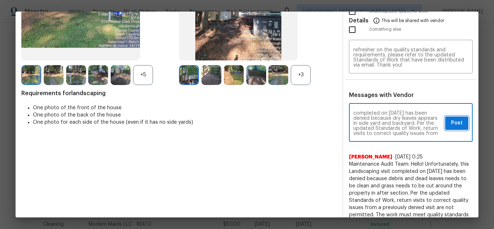
click at [454, 118] on button "Post" at bounding box center [457, 123] width 23 height 13
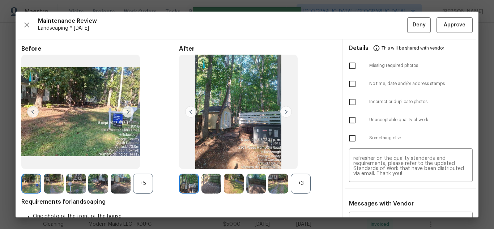
scroll to position [0, 0]
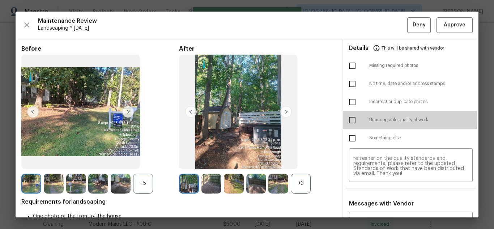
click at [350, 119] on input "checkbox" at bounding box center [352, 120] width 15 height 15
checkbox input "true"
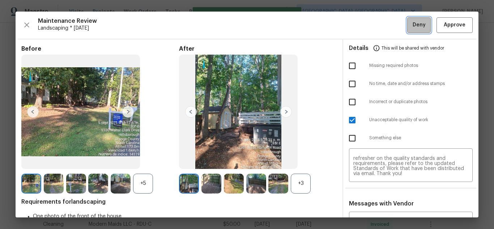
click at [416, 24] on span "Deny" at bounding box center [419, 25] width 13 height 9
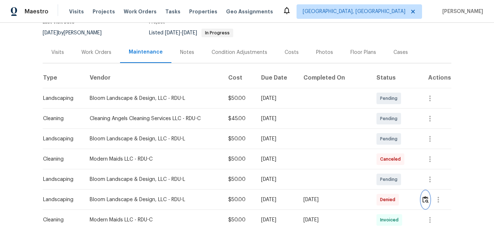
scroll to position [145, 0]
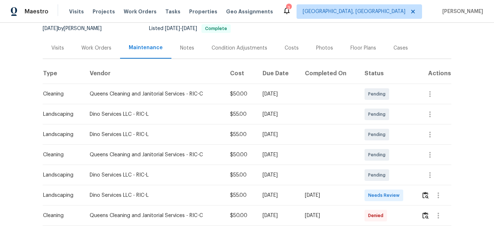
scroll to position [145, 0]
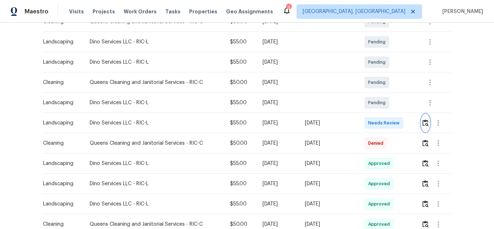
click at [425, 126] on img "button" at bounding box center [426, 122] width 6 height 7
click at [423, 126] on img "button" at bounding box center [426, 122] width 6 height 7
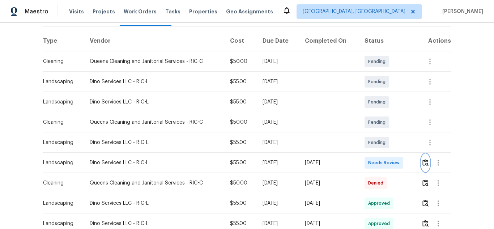
scroll to position [109, 0]
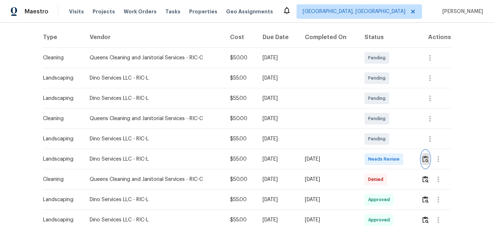
click at [423, 162] on img "button" at bounding box center [426, 159] width 6 height 7
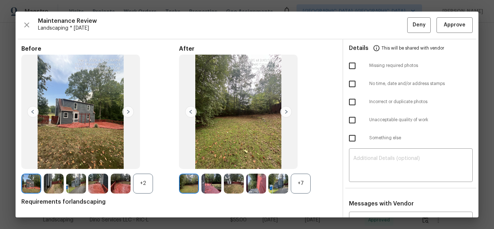
scroll to position [72, 0]
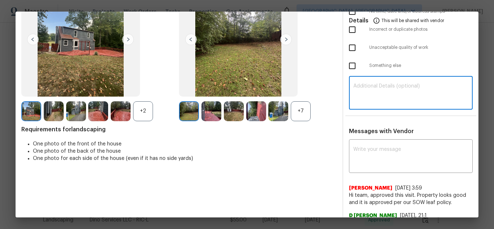
click at [393, 88] on textarea at bounding box center [411, 94] width 115 height 20
paste textarea "Maintenance Audit Team: Hello! Unfortunately, this landscaping visit completed …"
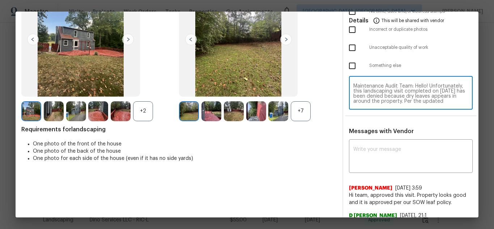
scroll to position [56, 0]
type textarea "Maintenance Audit Team: Hello! Unfortunately, this landscaping visit completed …"
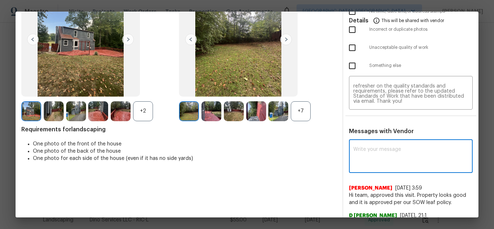
click at [387, 154] on textarea at bounding box center [411, 157] width 115 height 20
paste textarea "Maintenance Audit Team: Hello! Unfortunately, this landscaping visit completed …"
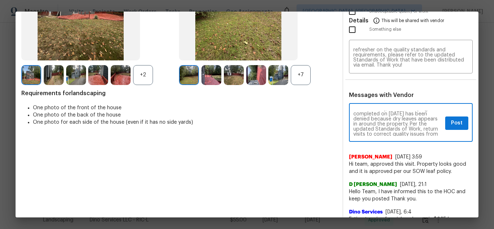
scroll to position [14, 0]
type textarea "Maintenance Audit Team: Hello! Unfortunately, this landscaping visit completed …"
click at [451, 127] on span "Post" at bounding box center [457, 123] width 12 height 9
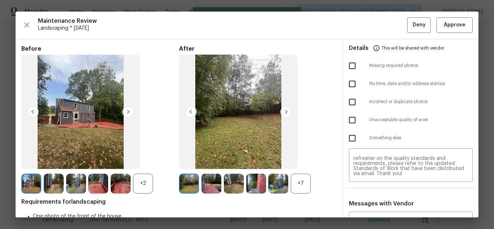
scroll to position [0, 0]
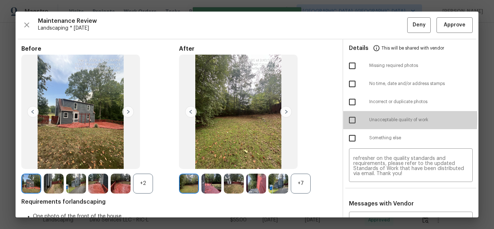
click at [347, 118] on input "checkbox" at bounding box center [352, 120] width 15 height 15
checkbox input "true"
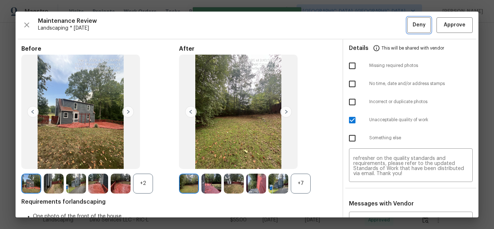
click at [413, 28] on span "Deny" at bounding box center [419, 25] width 13 height 9
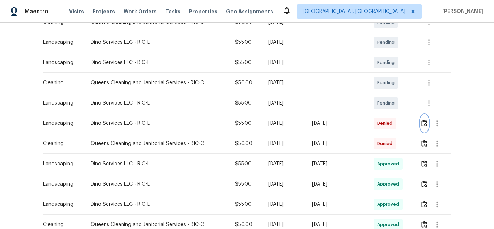
scroll to position [145, 0]
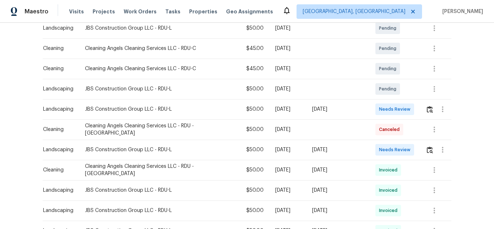
scroll to position [145, 0]
click at [427, 105] on img "button" at bounding box center [430, 108] width 6 height 7
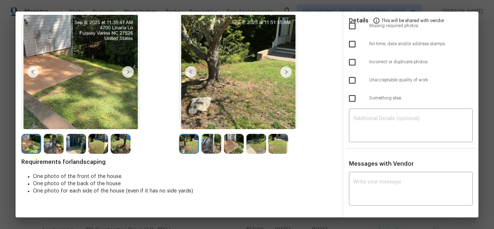
scroll to position [0, 0]
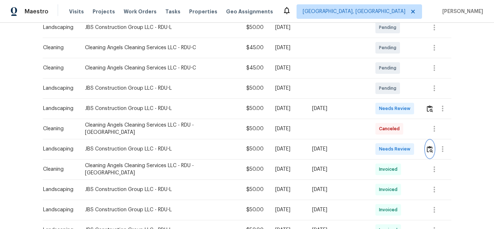
click at [426, 143] on button "button" at bounding box center [430, 148] width 8 height 17
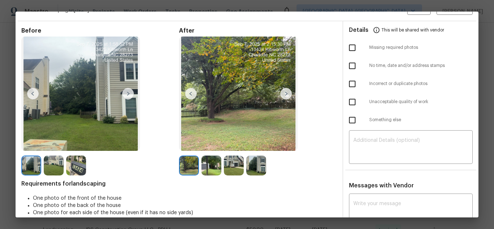
scroll to position [36, 0]
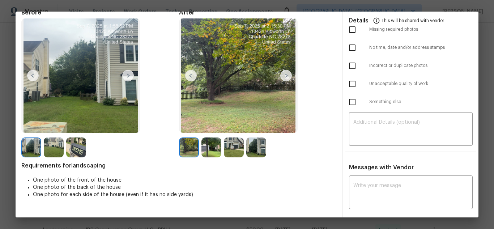
click at [50, 151] on img at bounding box center [54, 148] width 20 height 20
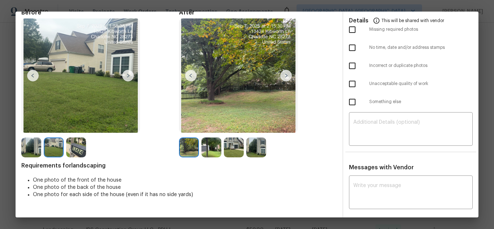
click at [78, 148] on img at bounding box center [76, 148] width 20 height 20
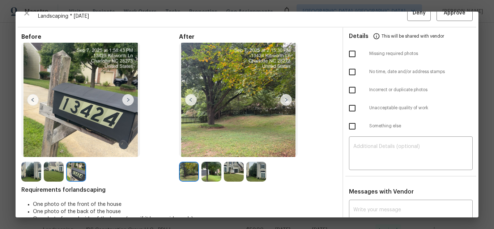
scroll to position [0, 0]
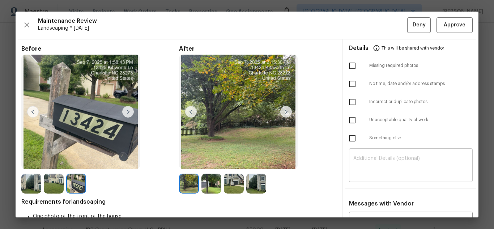
click at [383, 157] on textarea at bounding box center [411, 166] width 115 height 20
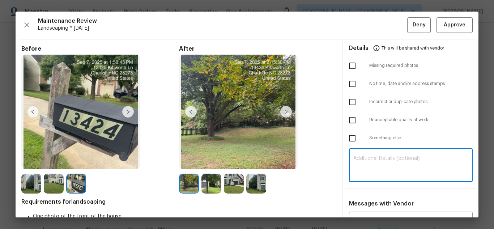
paste textarea "Maintenance Audit Team: Hello! Unfortunately this landscaping visit completed o…"
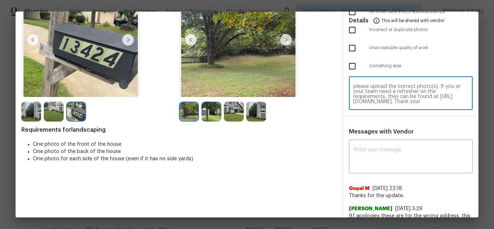
scroll to position [72, 0]
type textarea "Maintenance Audit Team: Hello! Unfortunately this landscaping visit completed o…"
click at [394, 155] on textarea at bounding box center [411, 157] width 115 height 20
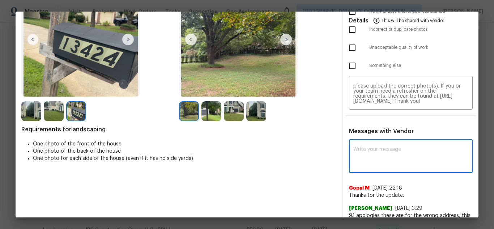
paste textarea "Maintenance Audit Team: Hello! Unfortunately this landscaping visit completed o…"
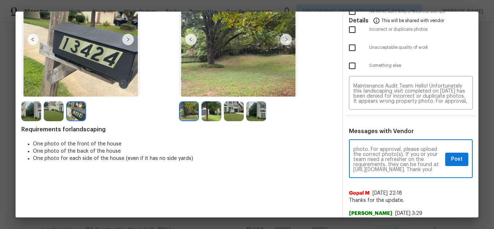
scroll to position [41, 0]
type textarea "Maintenance Audit Team: Hello! Unfortunately this landscaping visit completed o…"
click at [452, 161] on span "Post" at bounding box center [457, 159] width 12 height 9
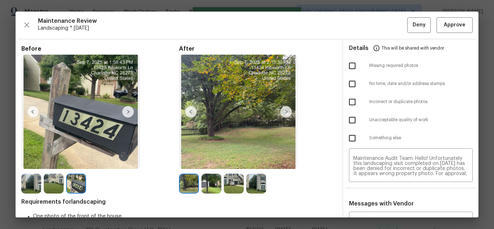
scroll to position [0, 0]
click at [349, 102] on input "checkbox" at bounding box center [352, 101] width 15 height 15
checkbox input "true"
click at [413, 24] on span "Deny" at bounding box center [419, 25] width 13 height 9
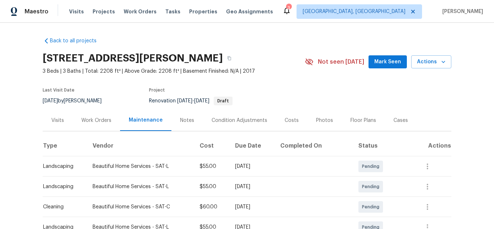
scroll to position [145, 0]
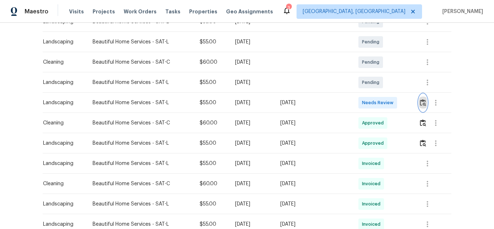
click at [424, 106] on img "button" at bounding box center [423, 102] width 6 height 7
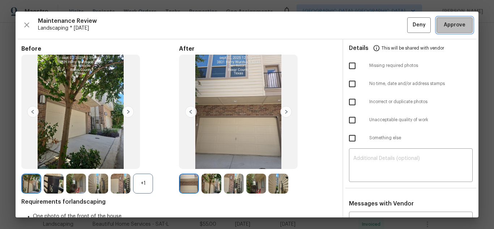
click at [448, 24] on span "Approve" at bounding box center [455, 25] width 22 height 9
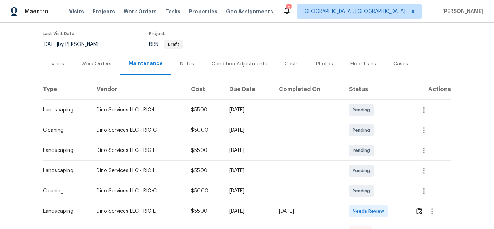
scroll to position [109, 0]
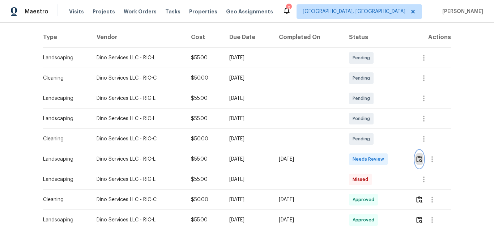
click at [417, 159] on img "button" at bounding box center [420, 159] width 6 height 7
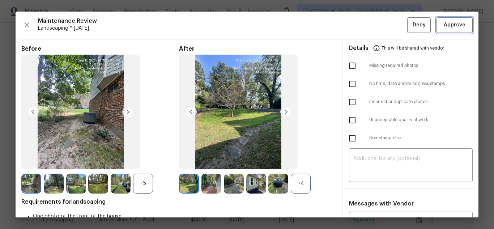
click at [456, 24] on span "Approve" at bounding box center [455, 25] width 22 height 9
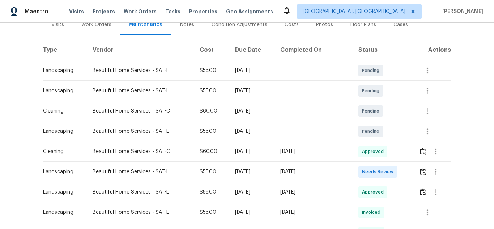
scroll to position [109, 0]
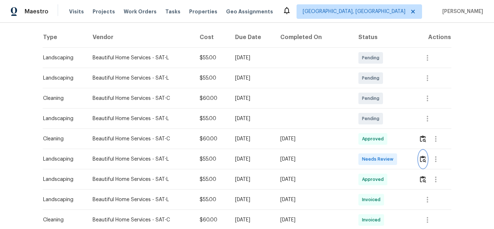
click at [423, 159] on img "button" at bounding box center [423, 159] width 6 height 7
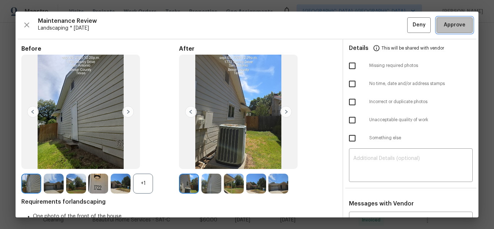
click at [462, 25] on button "Approve" at bounding box center [455, 25] width 36 height 16
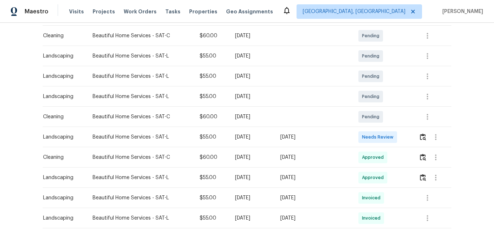
scroll to position [145, 0]
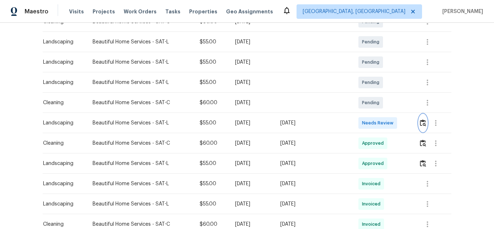
click at [423, 125] on img "button" at bounding box center [423, 122] width 6 height 7
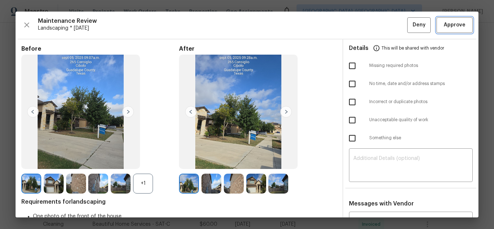
click at [444, 27] on span "Approve" at bounding box center [455, 25] width 22 height 9
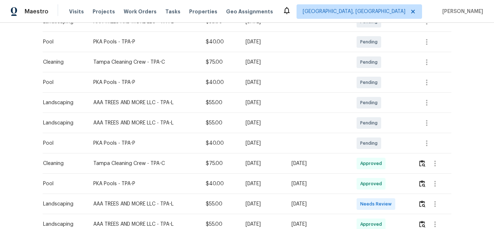
scroll to position [181, 0]
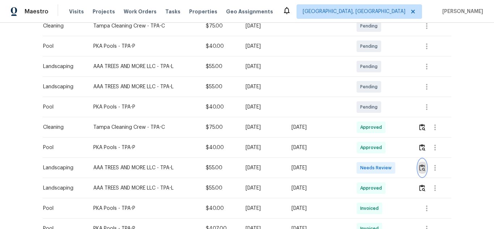
click at [425, 165] on button "button" at bounding box center [422, 167] width 8 height 17
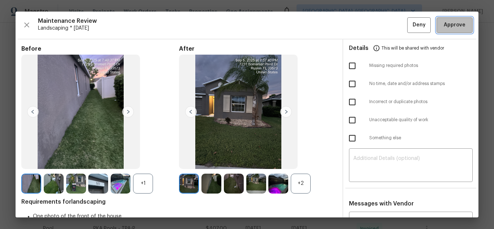
click at [453, 24] on span "Approve" at bounding box center [455, 25] width 22 height 9
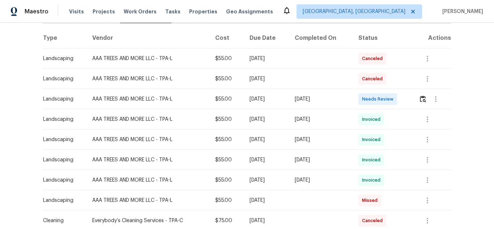
scroll to position [109, 0]
click at [423, 98] on img "button" at bounding box center [423, 98] width 6 height 7
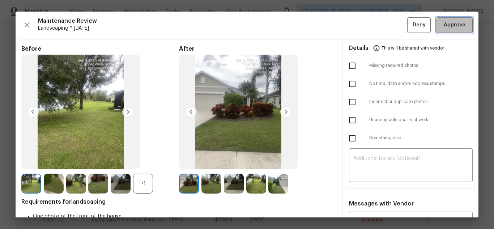
click at [444, 27] on span "Approve" at bounding box center [455, 25] width 22 height 9
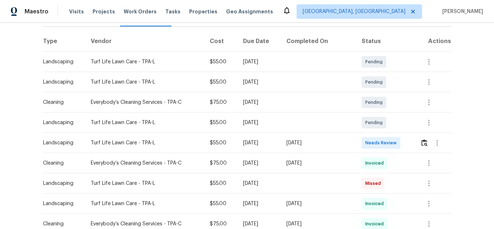
scroll to position [109, 0]
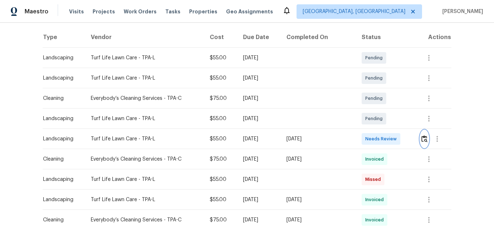
click at [423, 138] on img "button" at bounding box center [425, 138] width 6 height 7
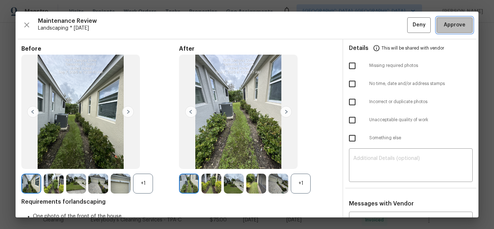
click at [449, 28] on span "Approve" at bounding box center [455, 25] width 22 height 9
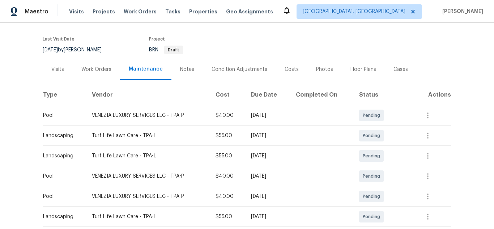
scroll to position [109, 0]
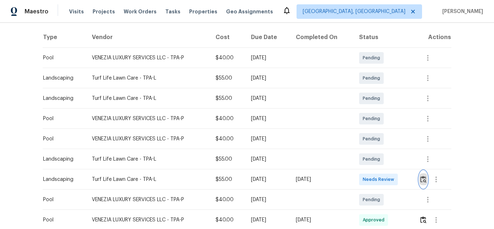
click at [423, 177] on img "button" at bounding box center [424, 179] width 6 height 7
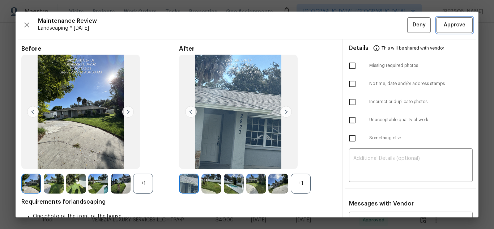
click at [456, 26] on span "Approve" at bounding box center [455, 25] width 22 height 9
